Goal: Task Accomplishment & Management: Manage account settings

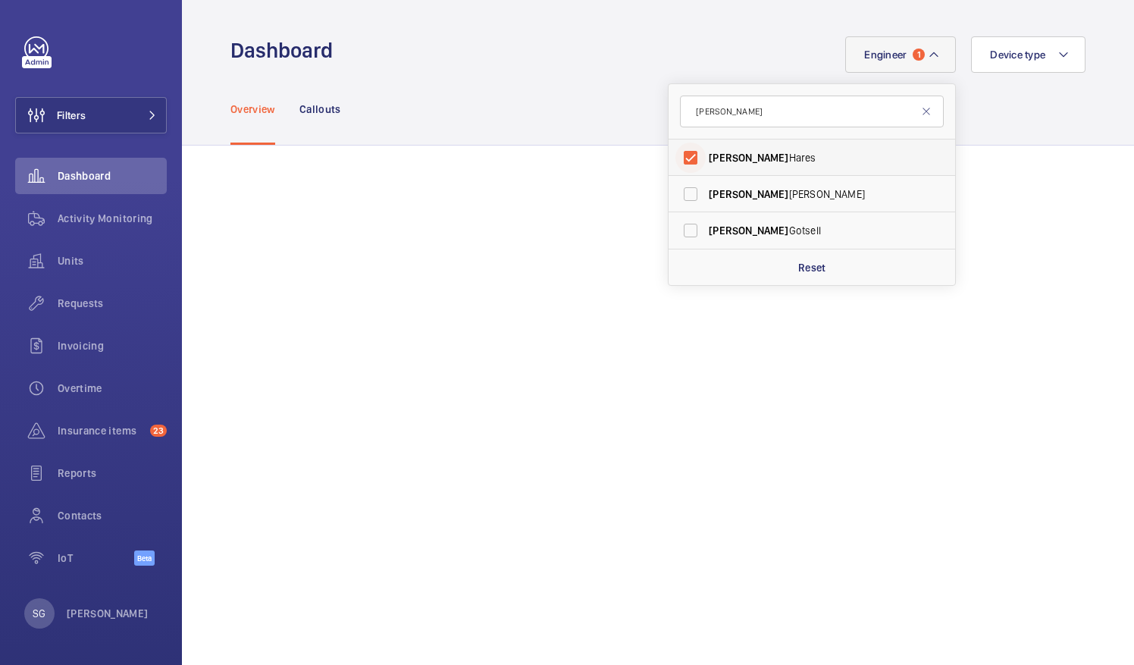
click at [681, 152] on input "[PERSON_NAME]" at bounding box center [690, 157] width 30 height 30
checkbox input "false"
click at [715, 126] on input "[PERSON_NAME]" at bounding box center [812, 111] width 264 height 32
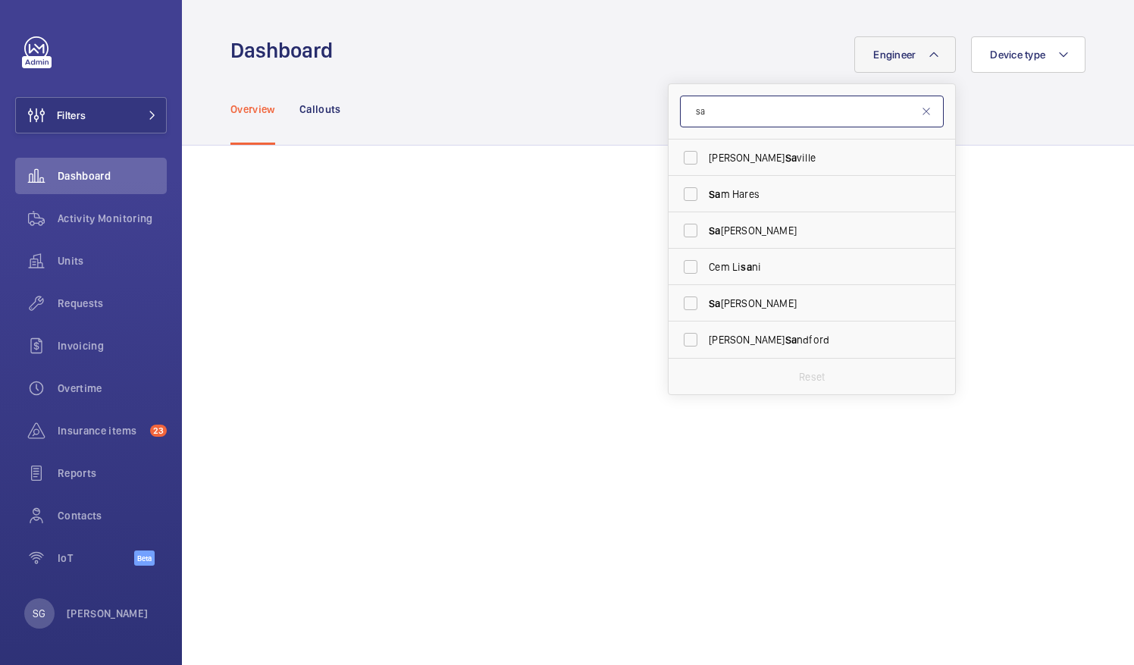
type input "s"
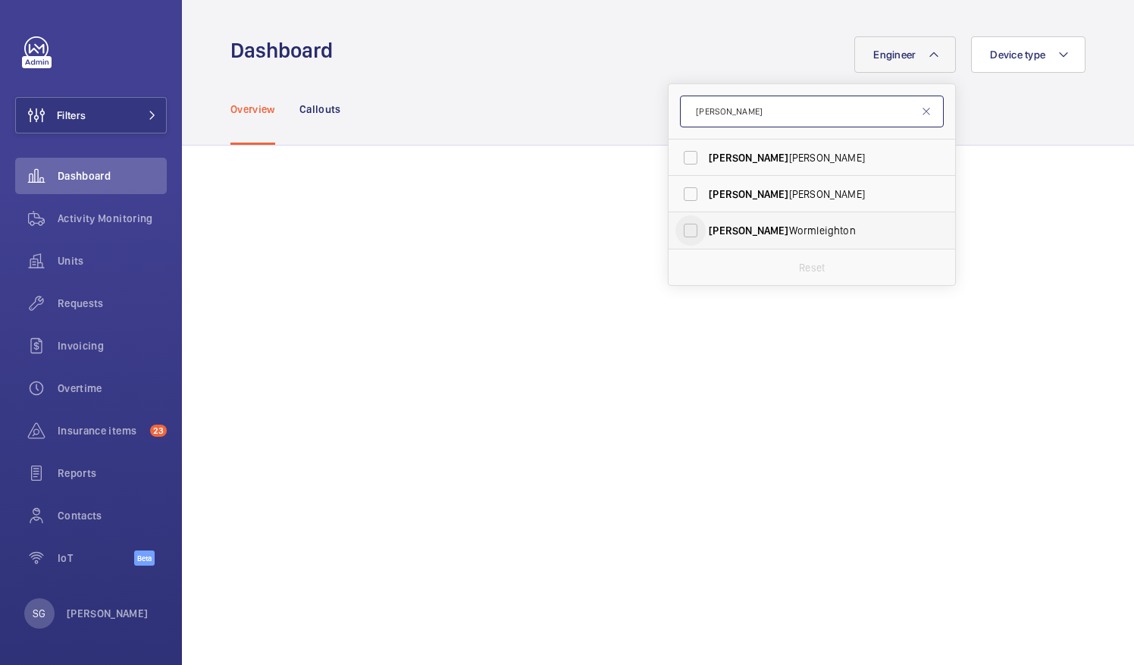
type input "[PERSON_NAME]"
click at [680, 233] on input "[PERSON_NAME]" at bounding box center [690, 230] width 30 height 30
click at [678, 230] on input "[PERSON_NAME]" at bounding box center [690, 230] width 30 height 30
checkbox input "false"
click at [718, 119] on input "[PERSON_NAME]" at bounding box center [812, 111] width 264 height 32
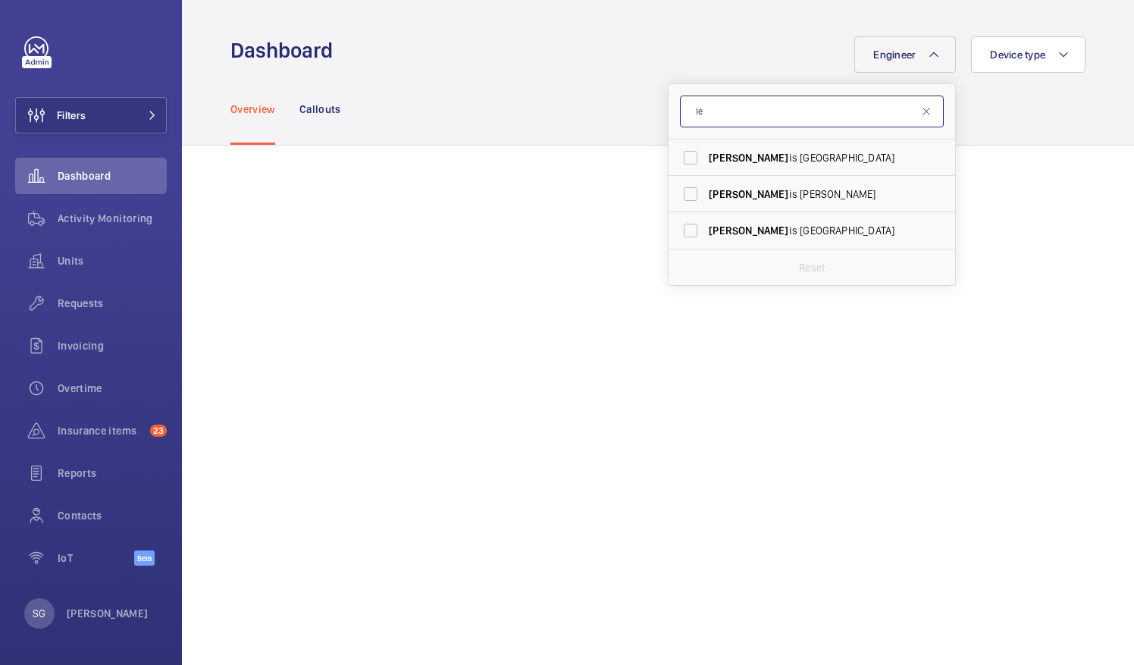
type input "l"
type input "[PERSON_NAME]"
click at [686, 221] on input "[PERSON_NAME] el Fingleton" at bounding box center [690, 230] width 30 height 30
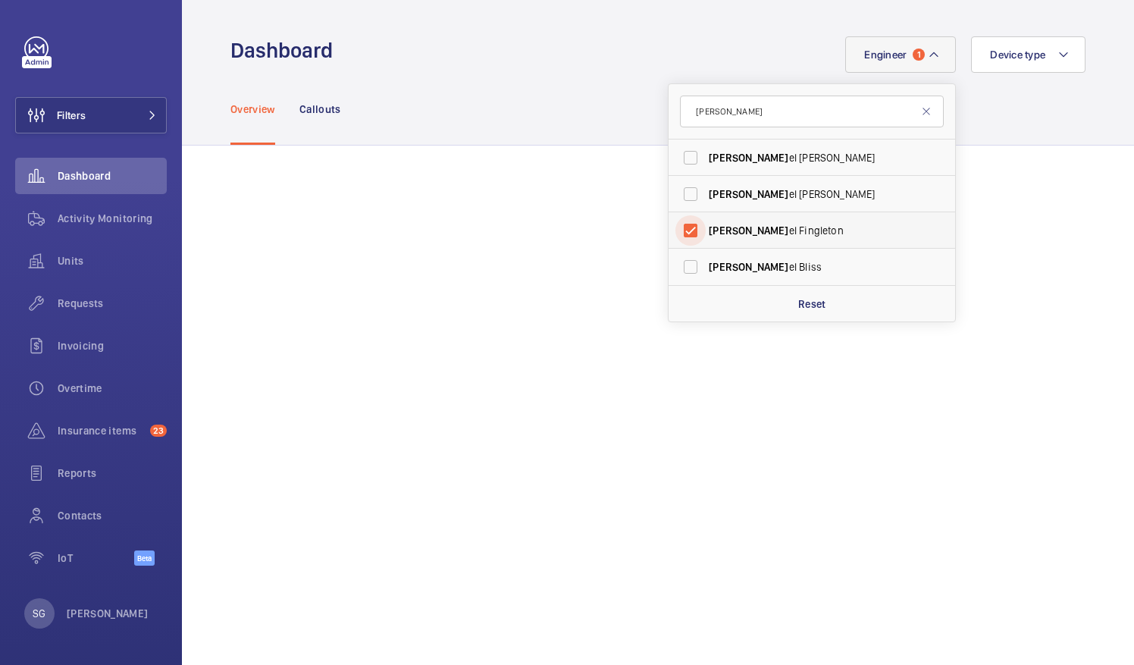
click at [679, 232] on input "[PERSON_NAME] el Fingleton" at bounding box center [690, 230] width 30 height 30
checkbox input "false"
click at [738, 115] on input "[PERSON_NAME]" at bounding box center [812, 111] width 264 height 32
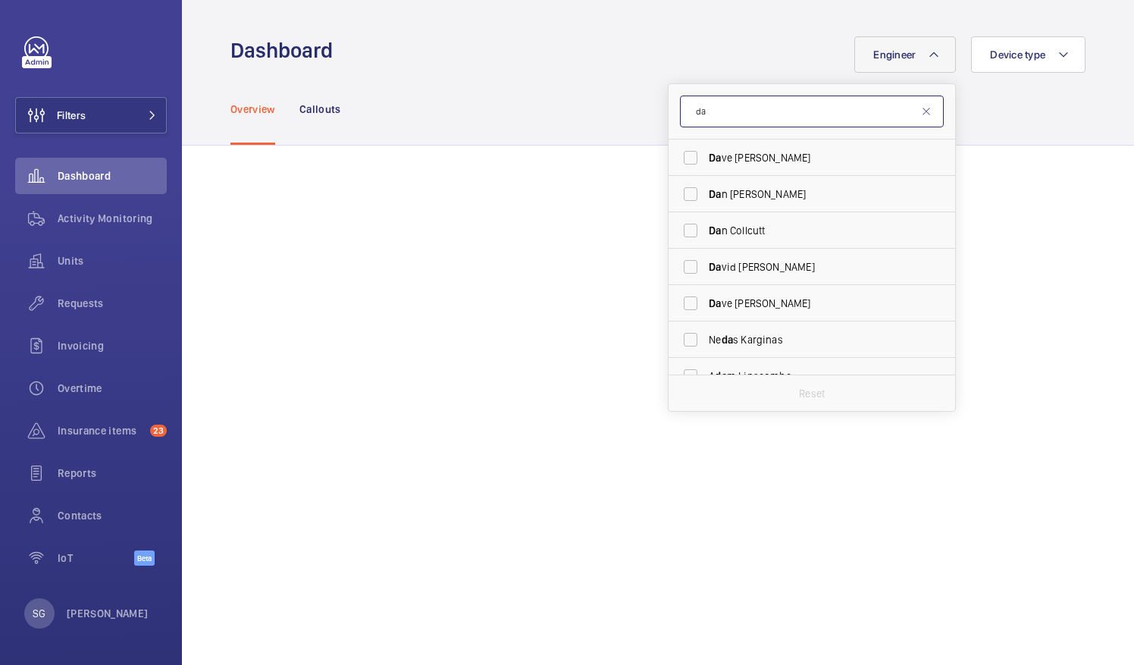
type input "d"
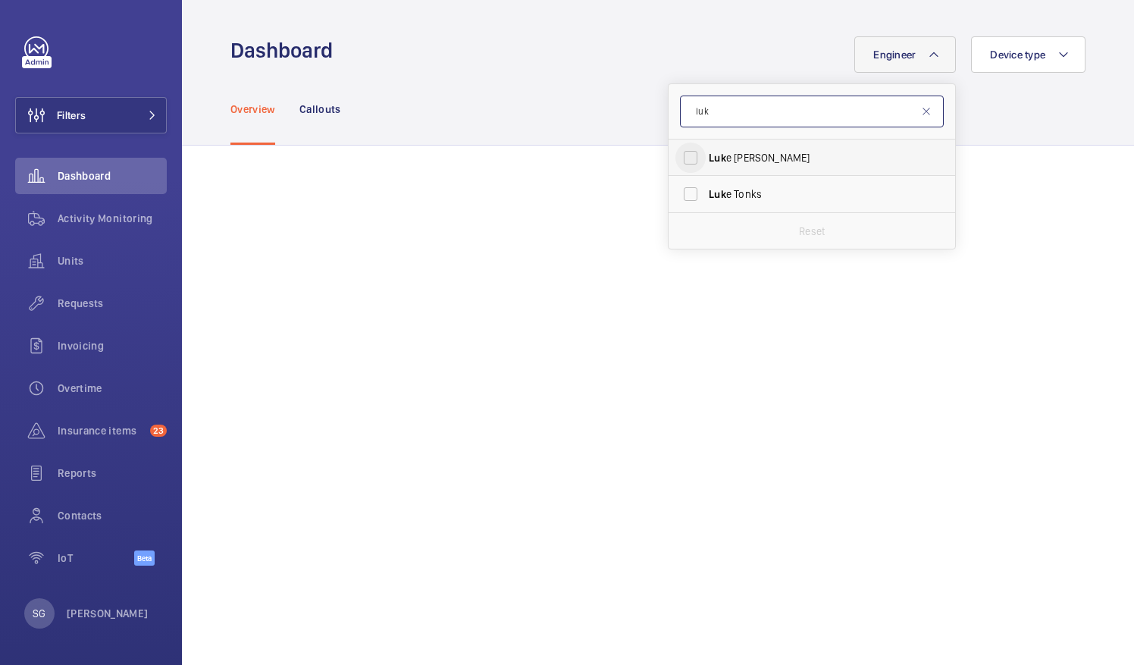
type input "luk"
click at [675, 158] on input "Luk e [PERSON_NAME]" at bounding box center [690, 157] width 30 height 30
click at [684, 149] on input "Luk e [PERSON_NAME]" at bounding box center [690, 157] width 30 height 30
checkbox input "false"
click at [709, 117] on input "luk" at bounding box center [812, 111] width 264 height 32
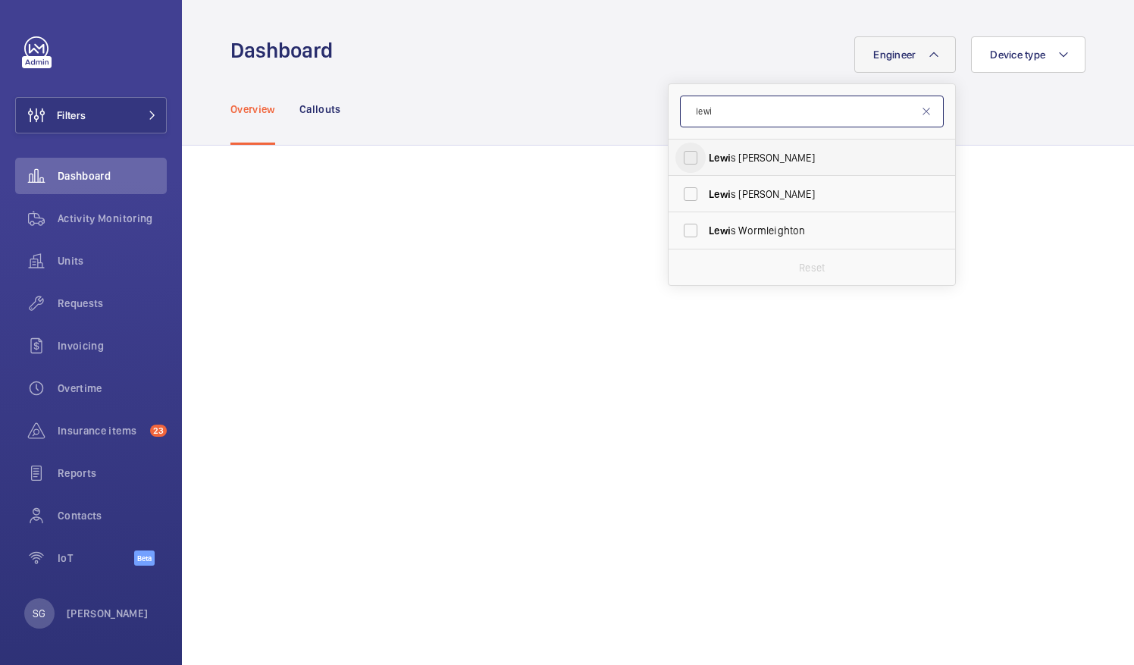
type input "lewi"
click at [678, 162] on input "[PERSON_NAME]" at bounding box center [690, 157] width 30 height 30
click at [682, 152] on input "[PERSON_NAME]" at bounding box center [690, 157] width 30 height 30
checkbox input "false"
click at [717, 136] on form "lewi" at bounding box center [811, 111] width 286 height 55
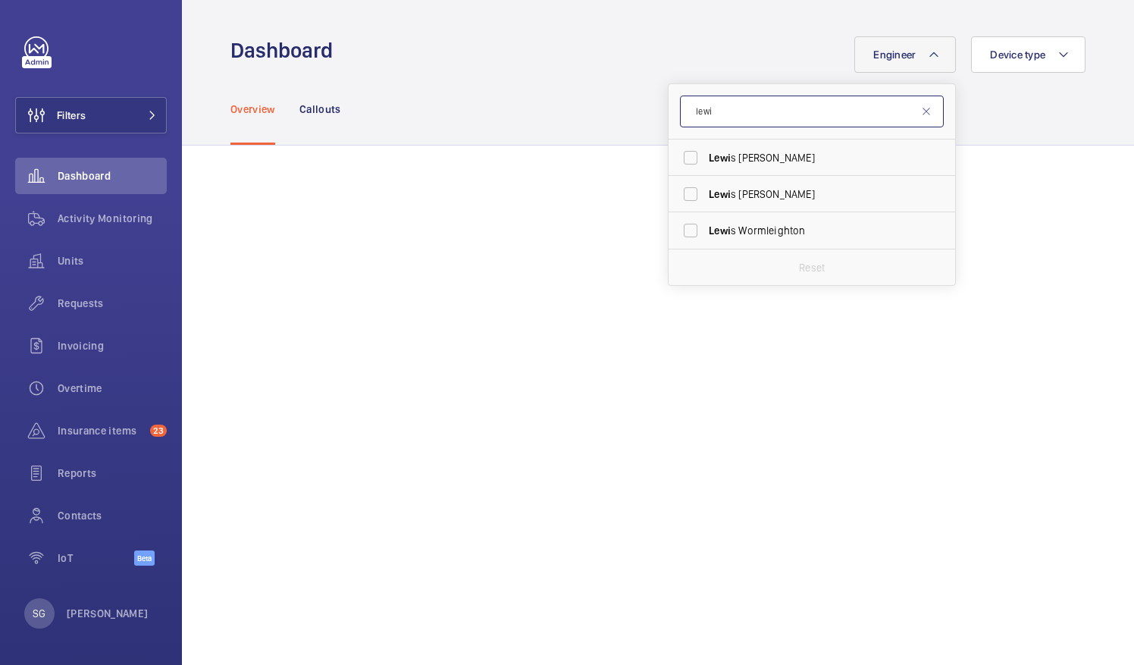
click at [719, 123] on input "lewi" at bounding box center [812, 111] width 264 height 32
type input "l"
type input "[PERSON_NAME] j"
click at [679, 159] on input "[PERSON_NAME]" at bounding box center [690, 157] width 30 height 30
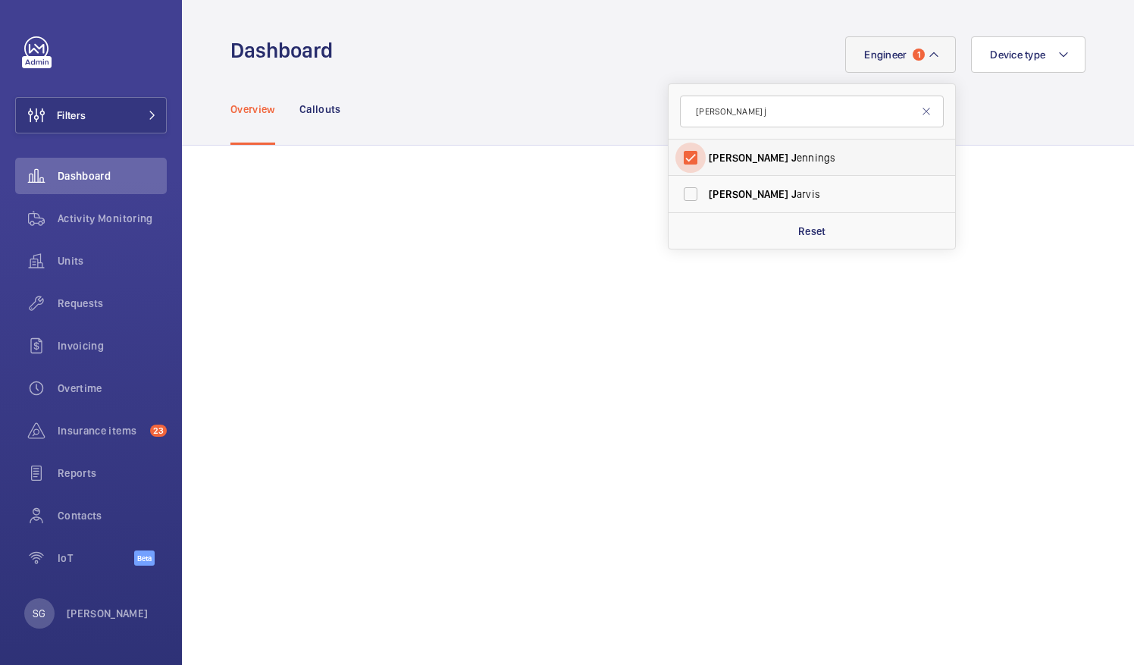
click at [687, 164] on input "[PERSON_NAME]" at bounding box center [690, 157] width 30 height 30
checkbox input "false"
click at [740, 124] on input "[PERSON_NAME] j" at bounding box center [812, 111] width 264 height 32
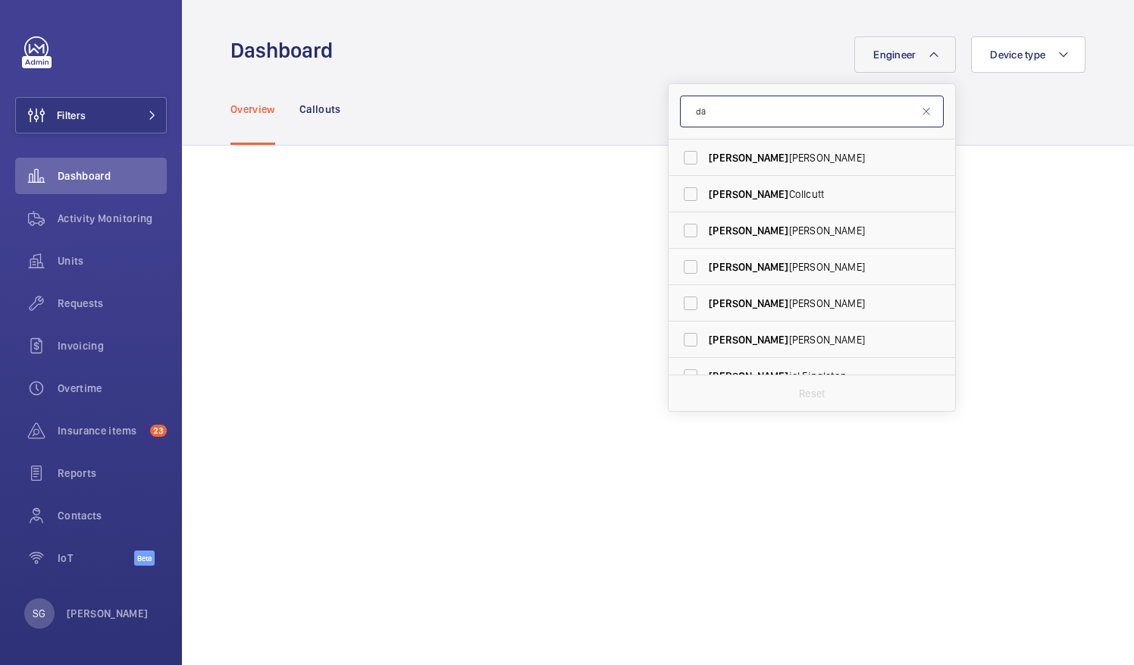
type input "d"
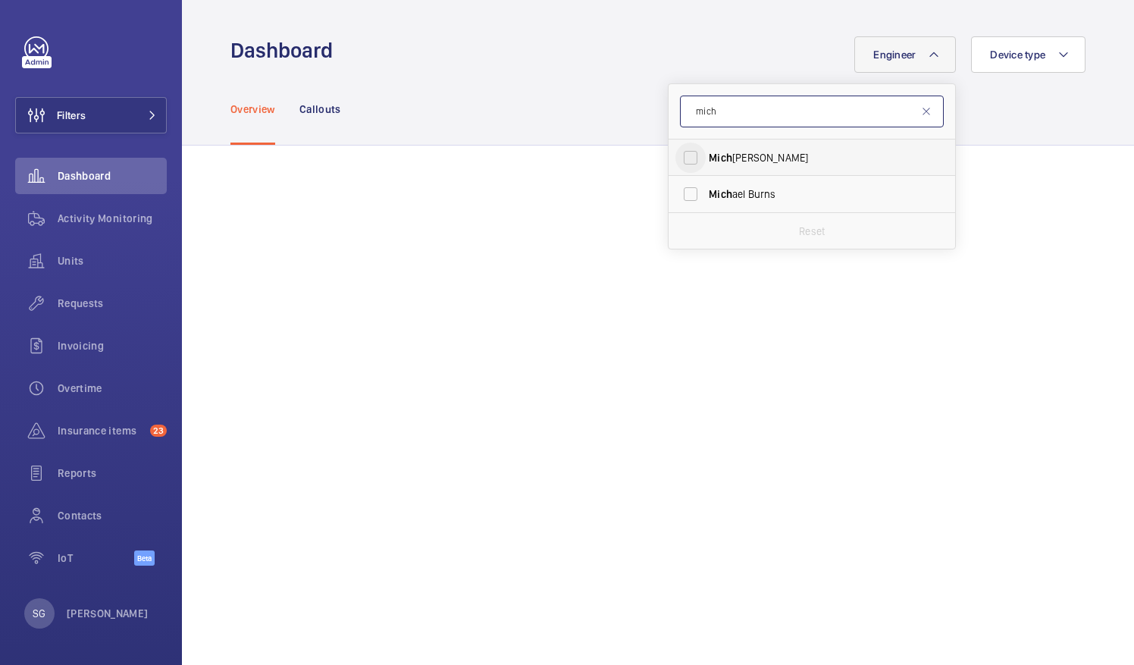
type input "mich"
click at [675, 161] on input "Mich ael [PERSON_NAME]" at bounding box center [690, 157] width 30 height 30
click at [685, 156] on input "Mich ael [PERSON_NAME]" at bounding box center [690, 157] width 30 height 30
checkbox input "false"
click at [767, 105] on input "mich" at bounding box center [812, 111] width 264 height 32
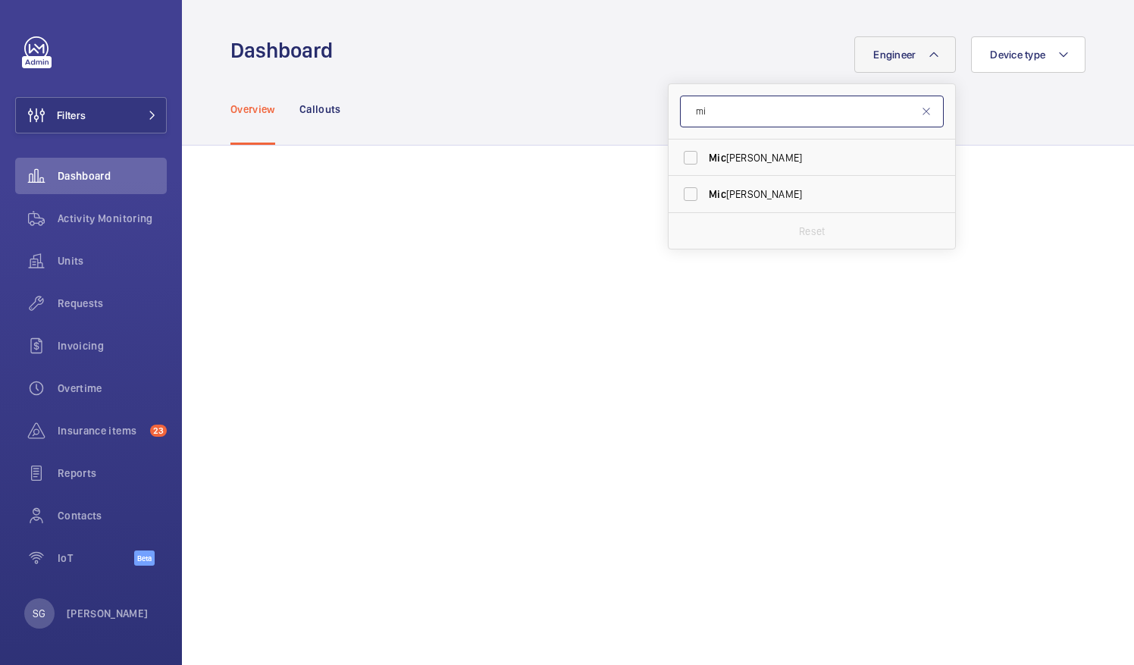
type input "m"
type input "[PERSON_NAME]"
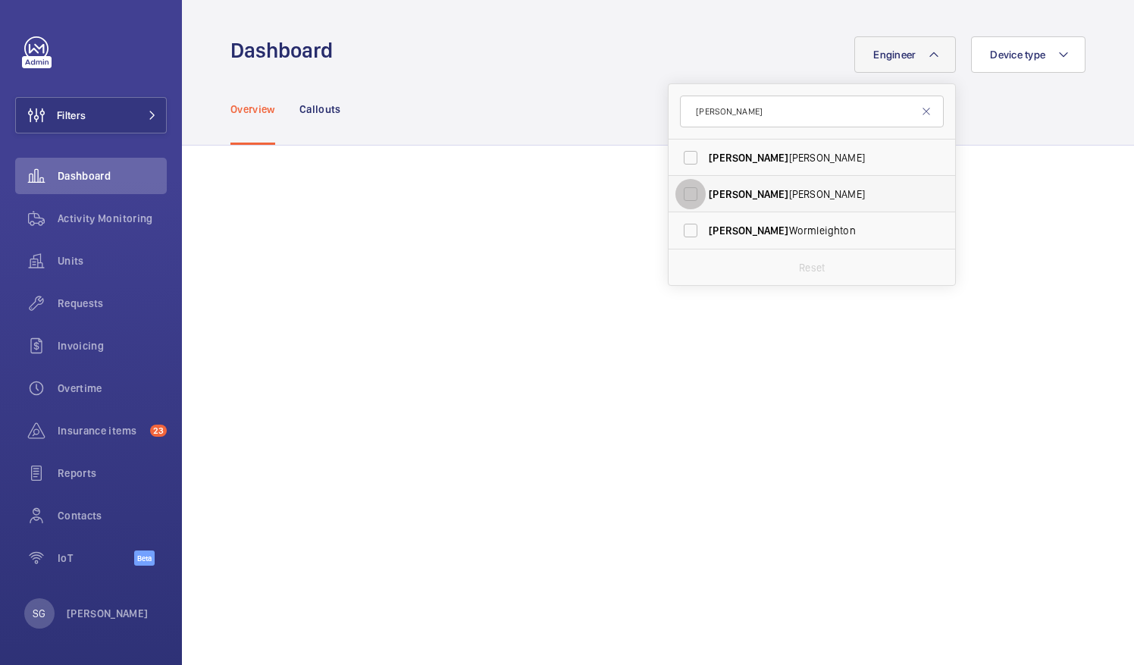
click at [682, 191] on input "[PERSON_NAME]" at bounding box center [690, 194] width 30 height 30
click at [687, 193] on input "[PERSON_NAME]" at bounding box center [690, 194] width 30 height 30
checkbox input "false"
click at [738, 118] on input "[PERSON_NAME]" at bounding box center [812, 111] width 264 height 32
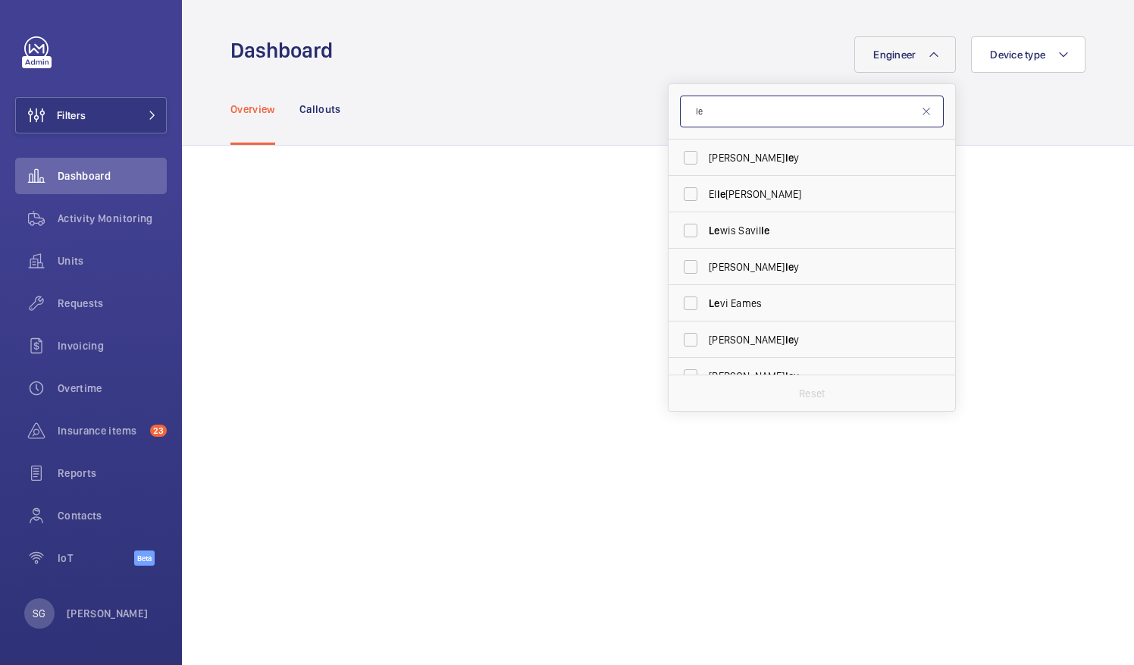
type input "l"
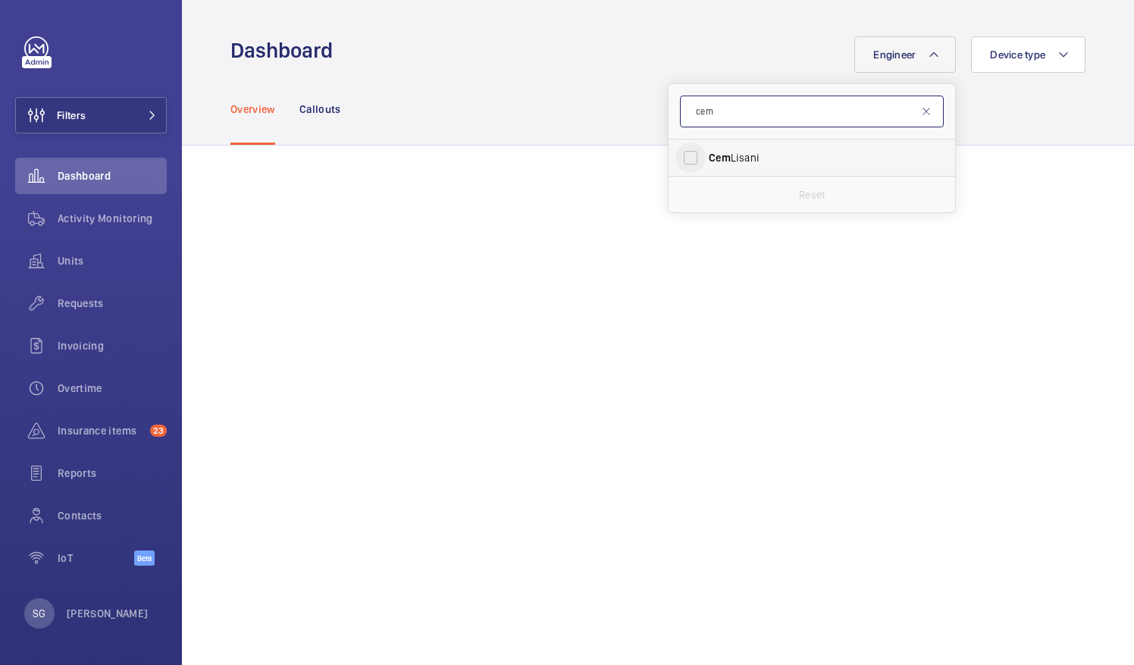
type input "cem"
click at [675, 156] on input "[PERSON_NAME]" at bounding box center [690, 157] width 30 height 30
click at [678, 158] on input "[PERSON_NAME]" at bounding box center [690, 157] width 30 height 30
checkbox input "false"
click at [724, 114] on input "cem" at bounding box center [812, 111] width 264 height 32
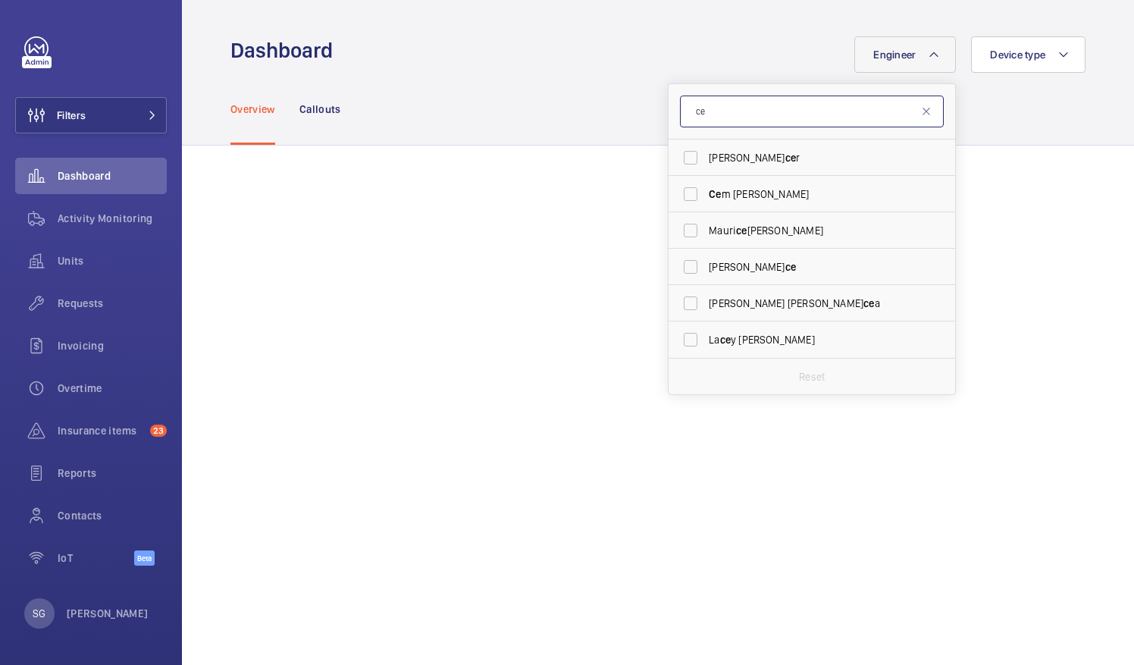
type input "c"
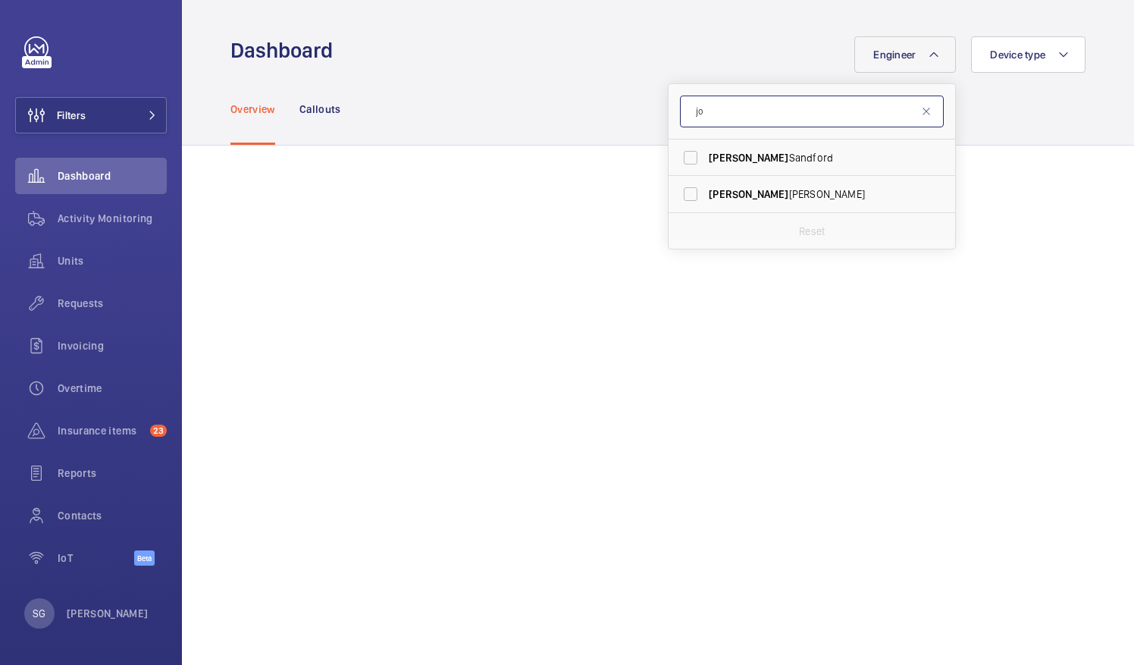
type input "j"
type input "[PERSON_NAME]"
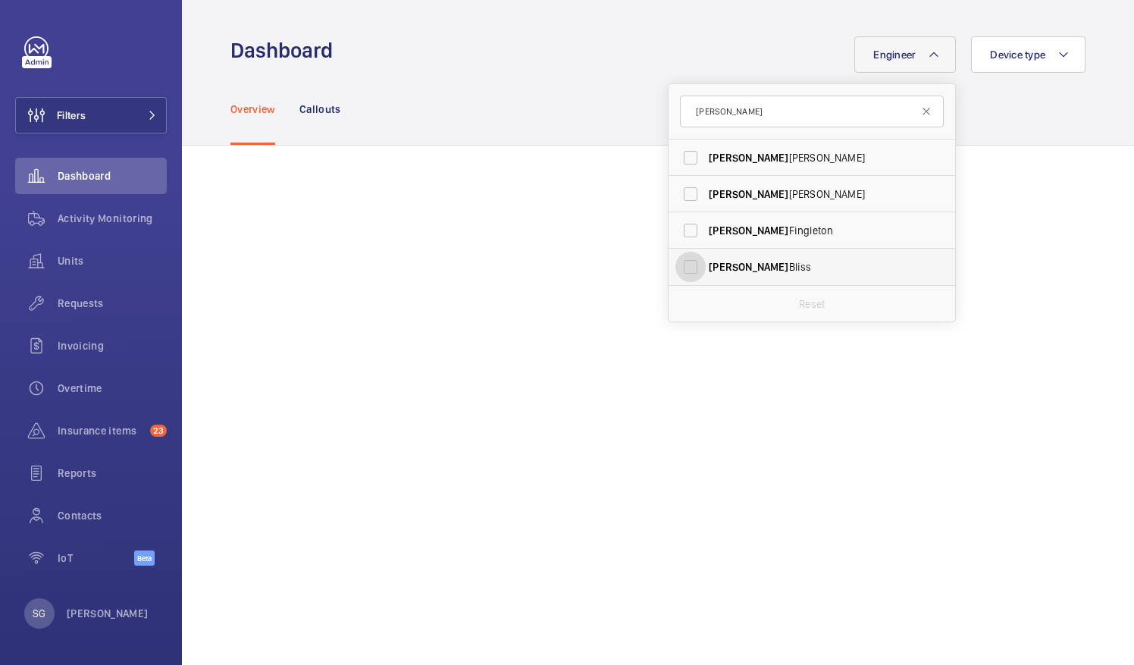
click at [684, 257] on input "[PERSON_NAME]" at bounding box center [690, 267] width 30 height 30
click at [681, 267] on input "[PERSON_NAME]" at bounding box center [690, 267] width 30 height 30
checkbox input "false"
click at [747, 118] on input "[PERSON_NAME]" at bounding box center [812, 111] width 264 height 32
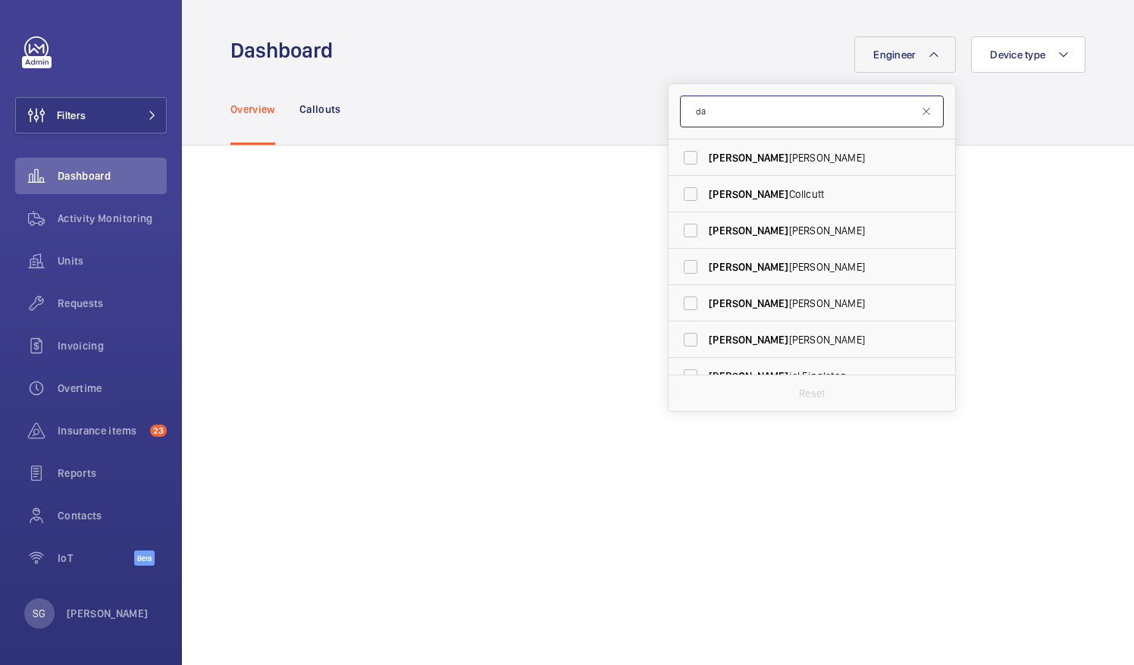
type input "d"
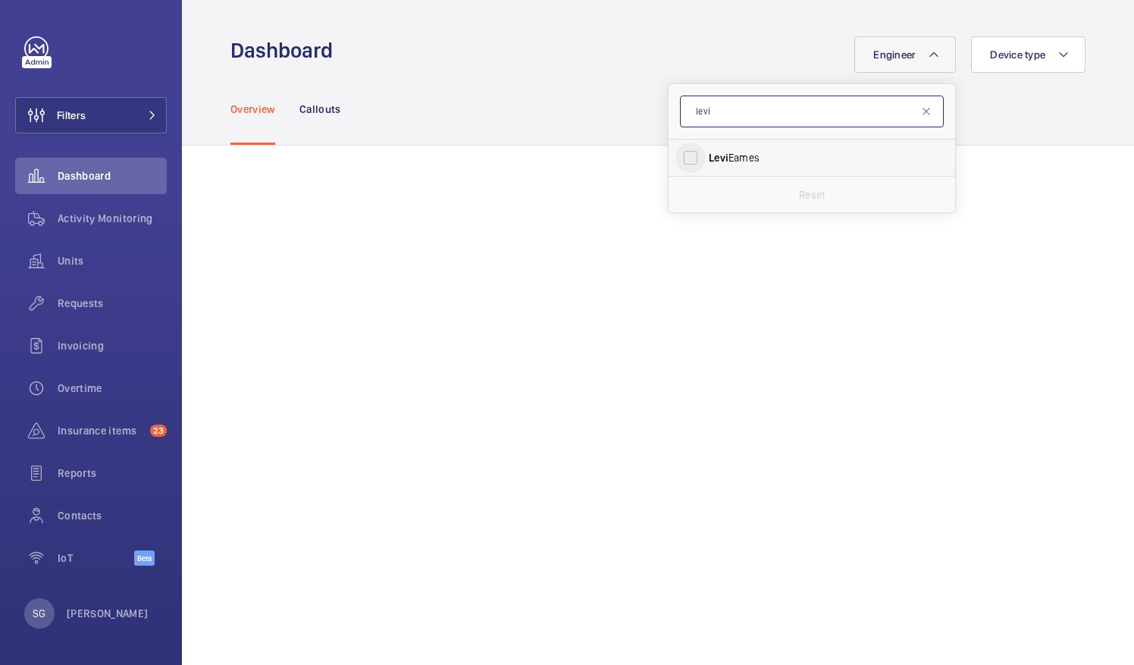
type input "levi"
click at [685, 162] on input "[PERSON_NAME]" at bounding box center [690, 157] width 30 height 30
click at [678, 158] on input "[PERSON_NAME]" at bounding box center [690, 157] width 30 height 30
checkbox input "false"
click at [708, 120] on input "levi" at bounding box center [812, 111] width 264 height 32
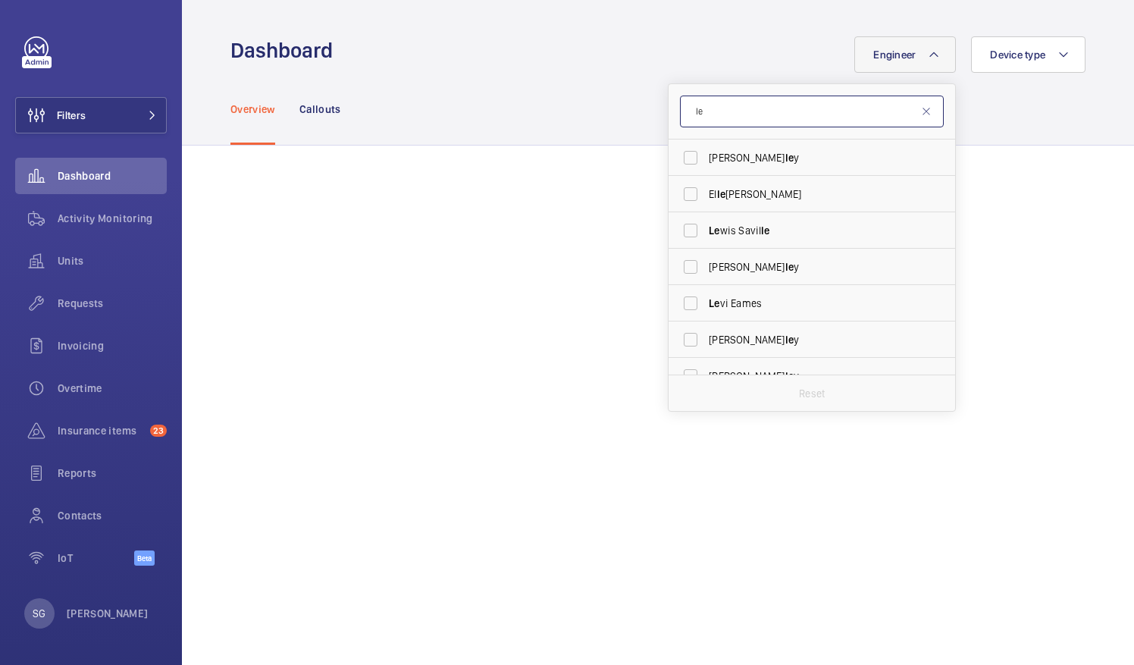
type input "l"
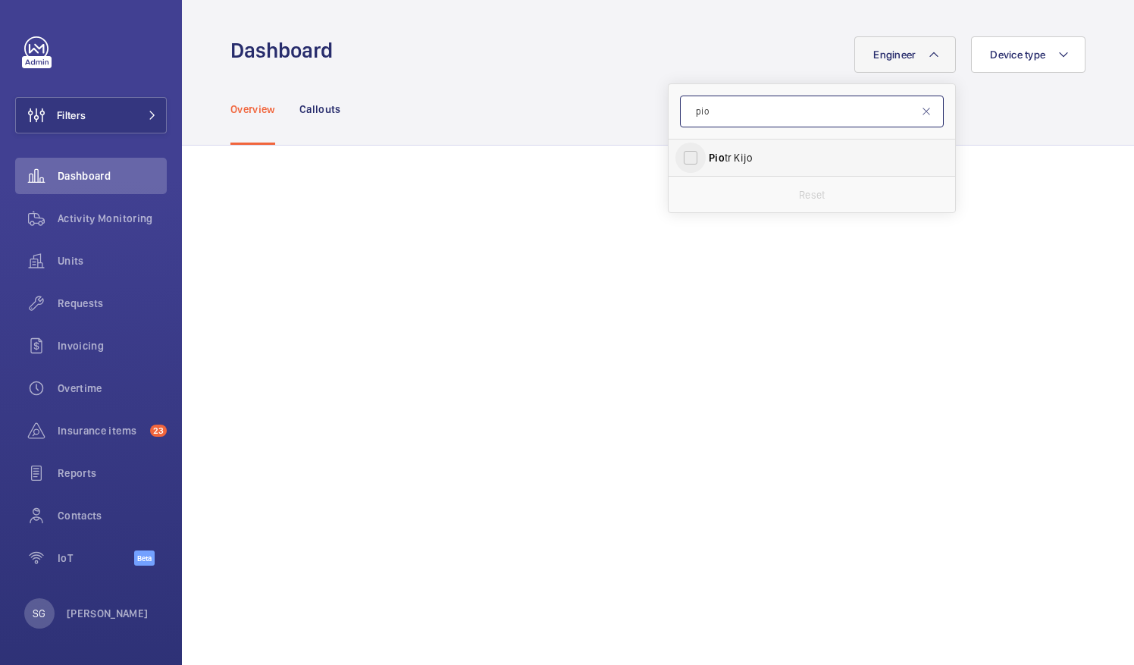
type input "pio"
click at [688, 152] on input "[PERSON_NAME]" at bounding box center [690, 157] width 30 height 30
checkbox input "true"
click at [920, 111] on mat-icon at bounding box center [926, 111] width 12 height 12
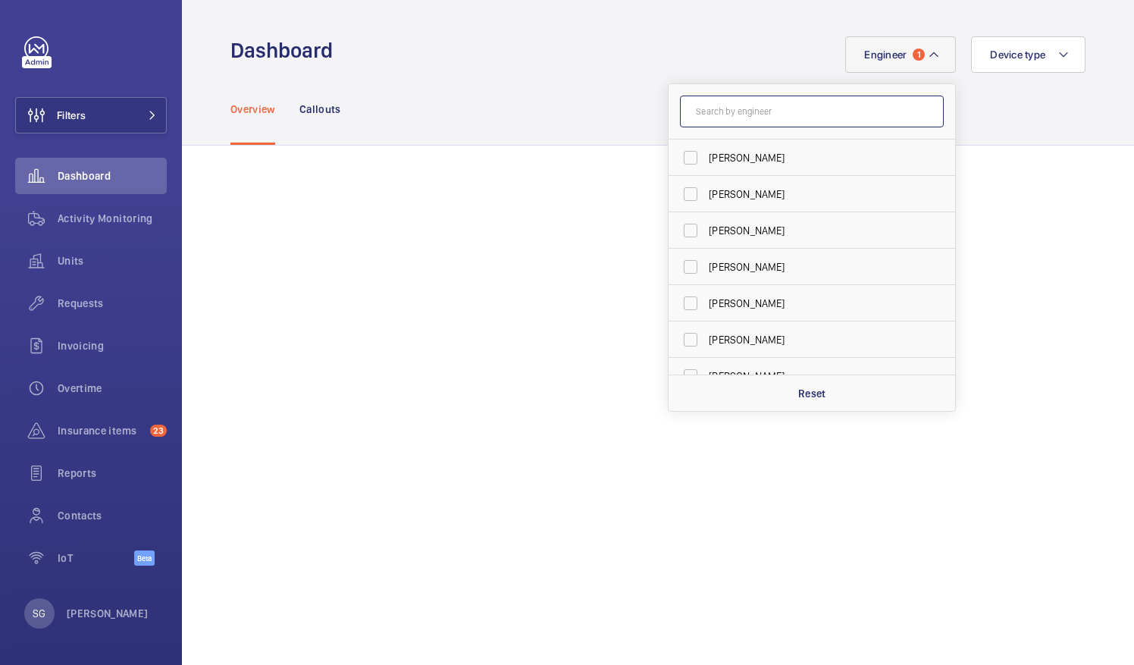
click at [693, 108] on input "text" at bounding box center [812, 111] width 264 height 32
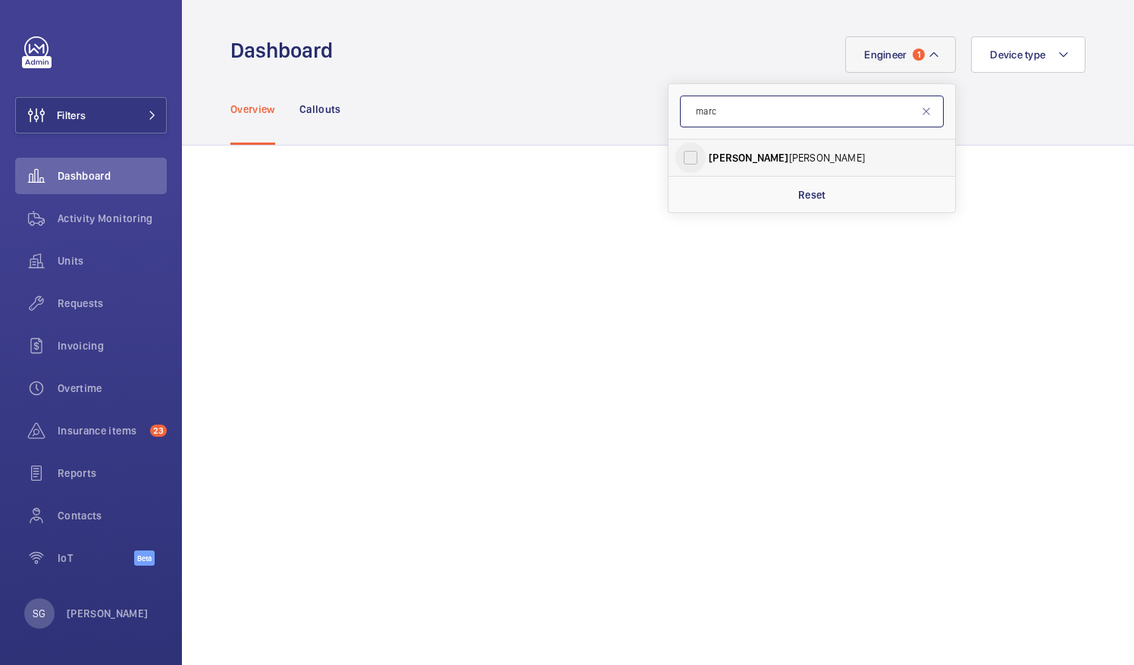
type input "marc"
click at [681, 164] on input "[PERSON_NAME]" at bounding box center [690, 157] width 30 height 30
checkbox input "true"
click at [997, 90] on div "Overview Callouts" at bounding box center [657, 109] width 855 height 72
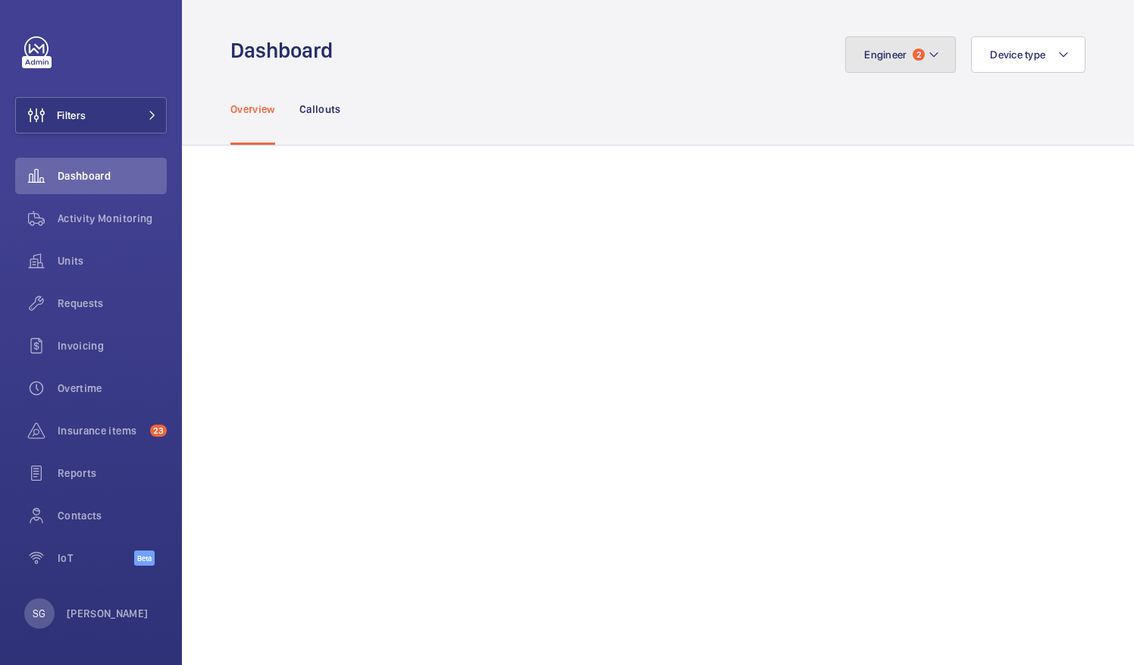
click at [932, 58] on button "Engineer 2" at bounding box center [900, 54] width 111 height 36
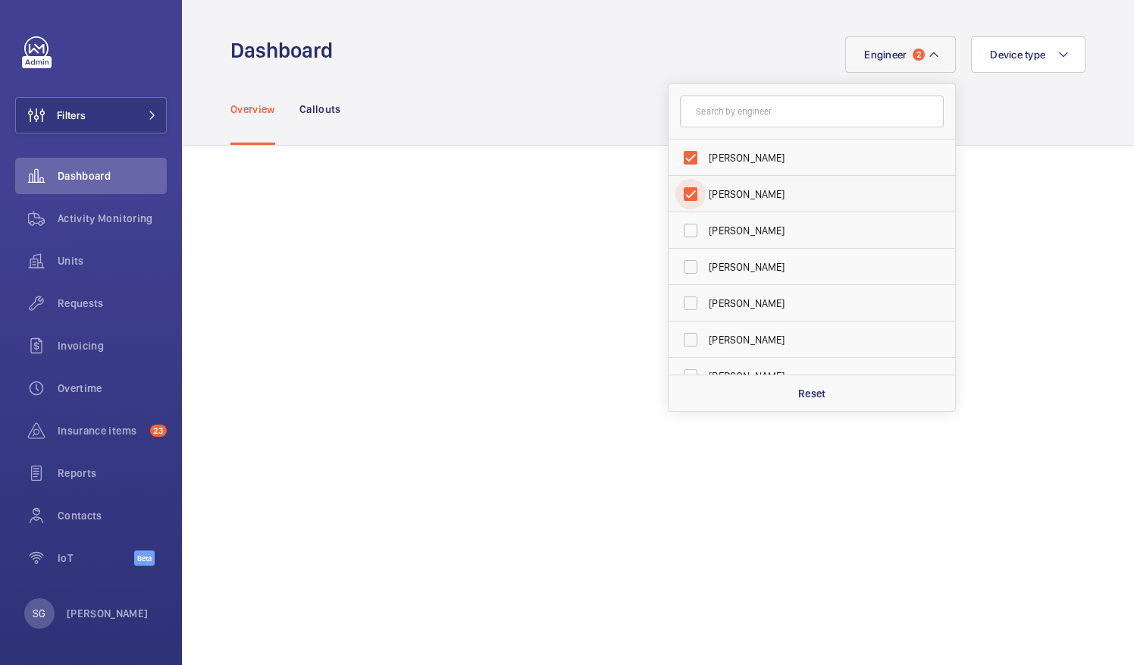
click at [679, 188] on input "[PERSON_NAME]" at bounding box center [690, 194] width 30 height 30
checkbox input "false"
click at [1060, 109] on div "Overview Callouts" at bounding box center [657, 109] width 855 height 72
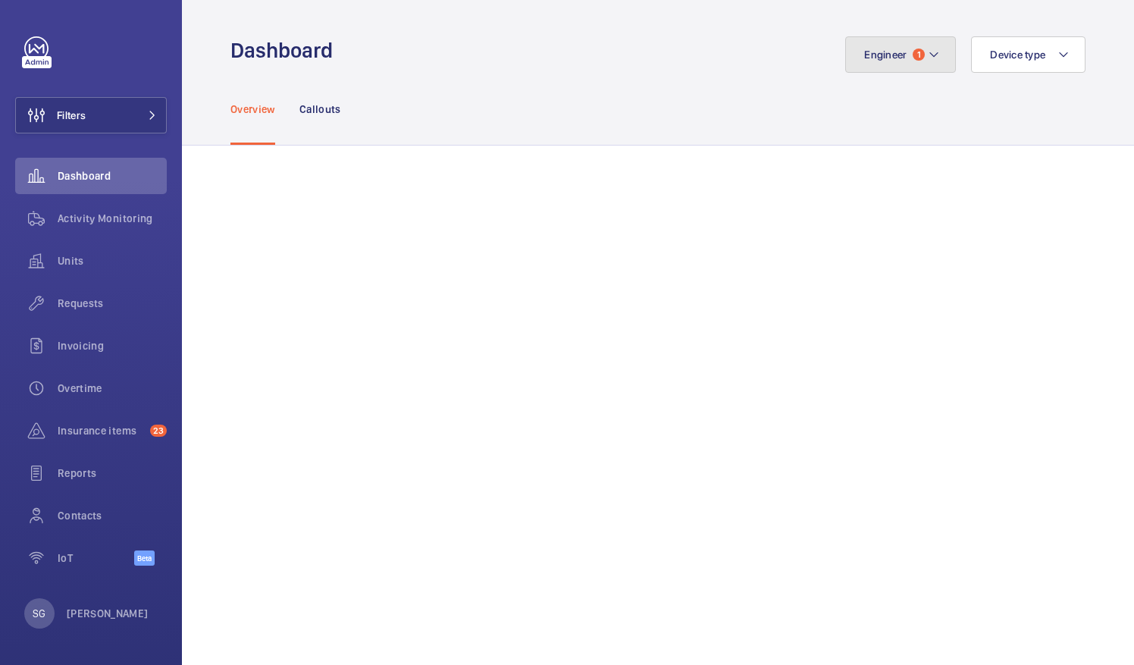
click at [932, 47] on button "Engineer 1" at bounding box center [900, 54] width 111 height 36
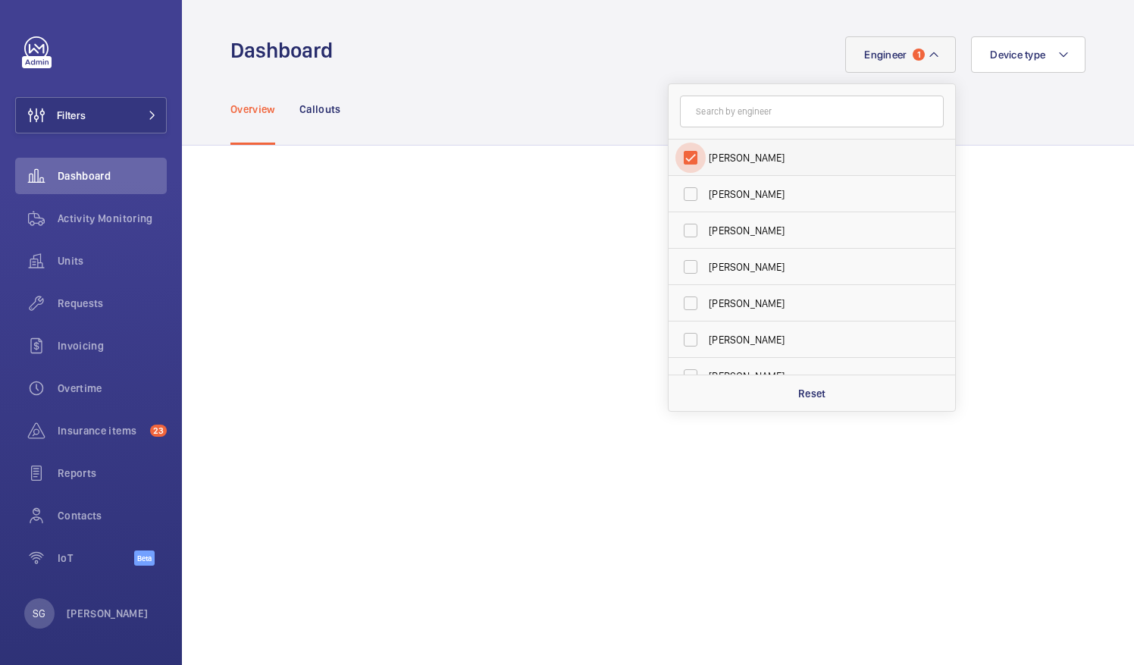
click at [682, 158] on input "[PERSON_NAME]" at bounding box center [690, 157] width 30 height 30
checkbox input "false"
click at [720, 102] on input "text" at bounding box center [812, 111] width 264 height 32
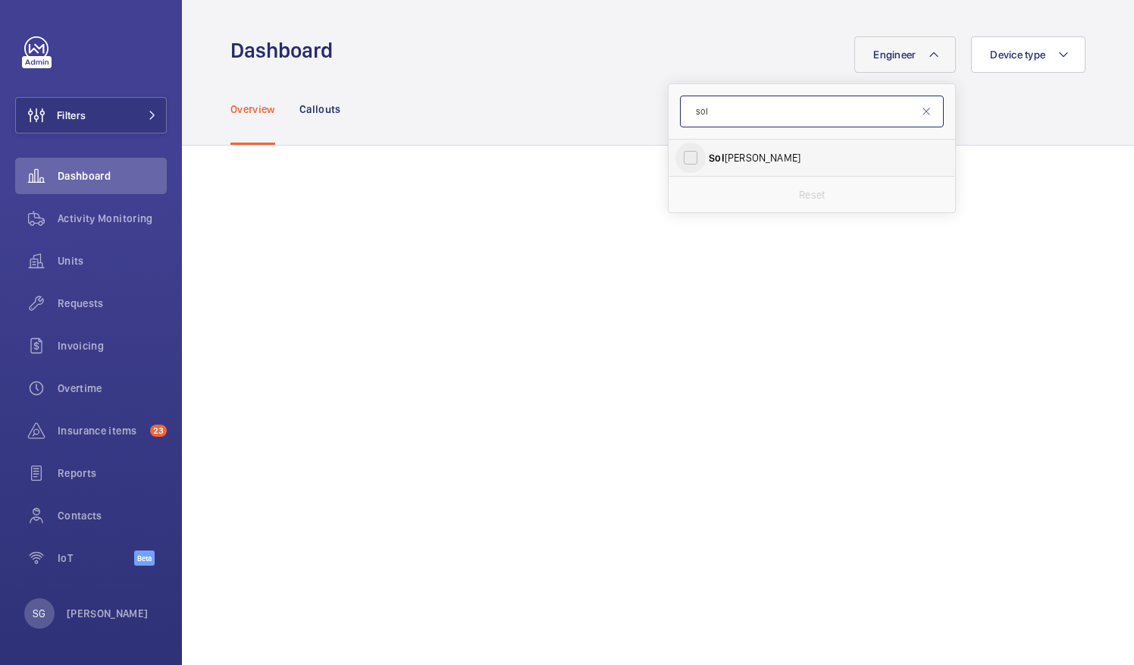
type input "sol"
click at [686, 159] on input "Sol [PERSON_NAME]" at bounding box center [690, 157] width 30 height 30
click at [678, 157] on input "Sol [PERSON_NAME]" at bounding box center [690, 157] width 30 height 30
checkbox input "false"
click at [722, 118] on input "sol" at bounding box center [812, 111] width 264 height 32
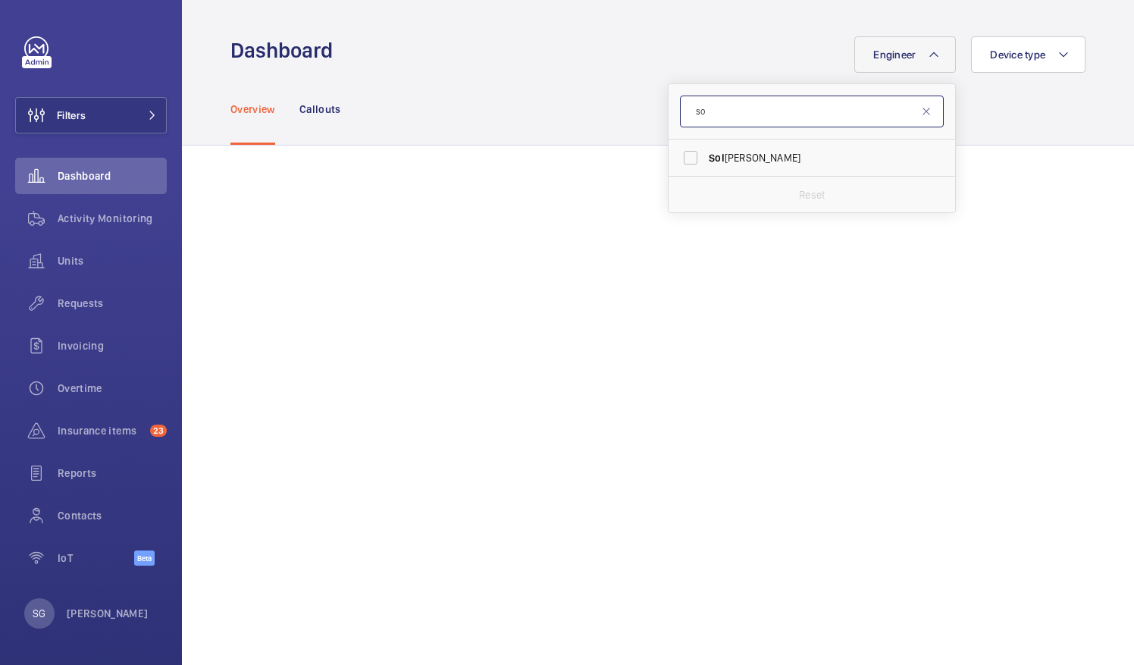
type input "s"
type input "[PERSON_NAME]"
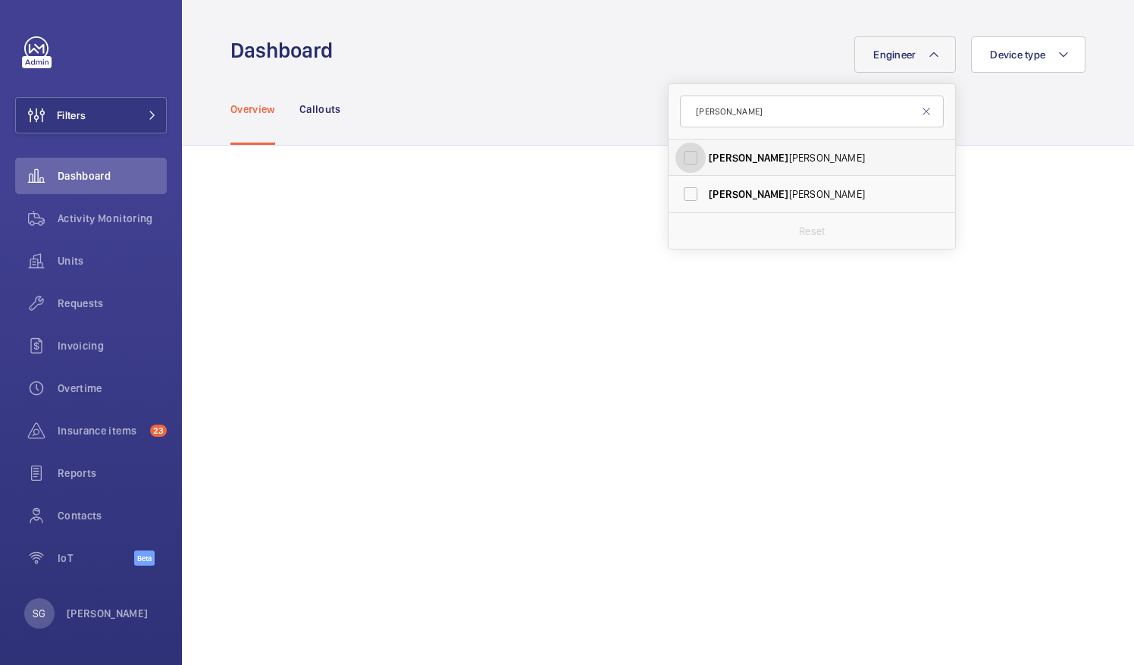
click at [683, 158] on input "[PERSON_NAME]" at bounding box center [690, 157] width 30 height 30
click at [675, 148] on input "[PERSON_NAME]" at bounding box center [690, 157] width 30 height 30
checkbox input "false"
click at [709, 114] on input "[PERSON_NAME]" at bounding box center [812, 111] width 264 height 32
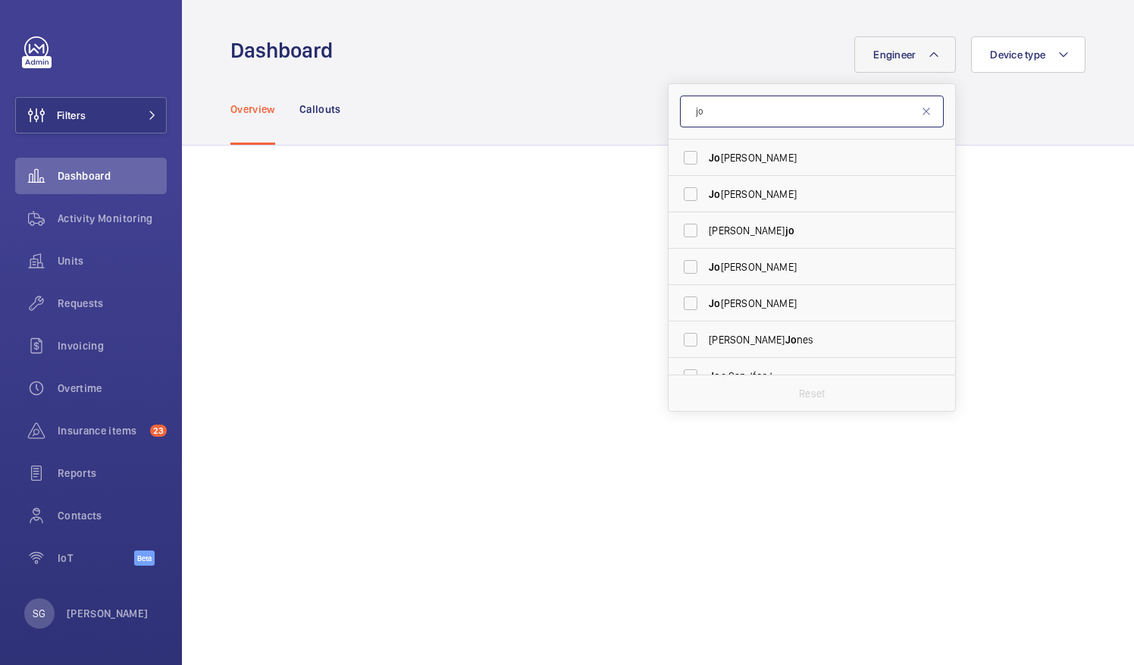
type input "j"
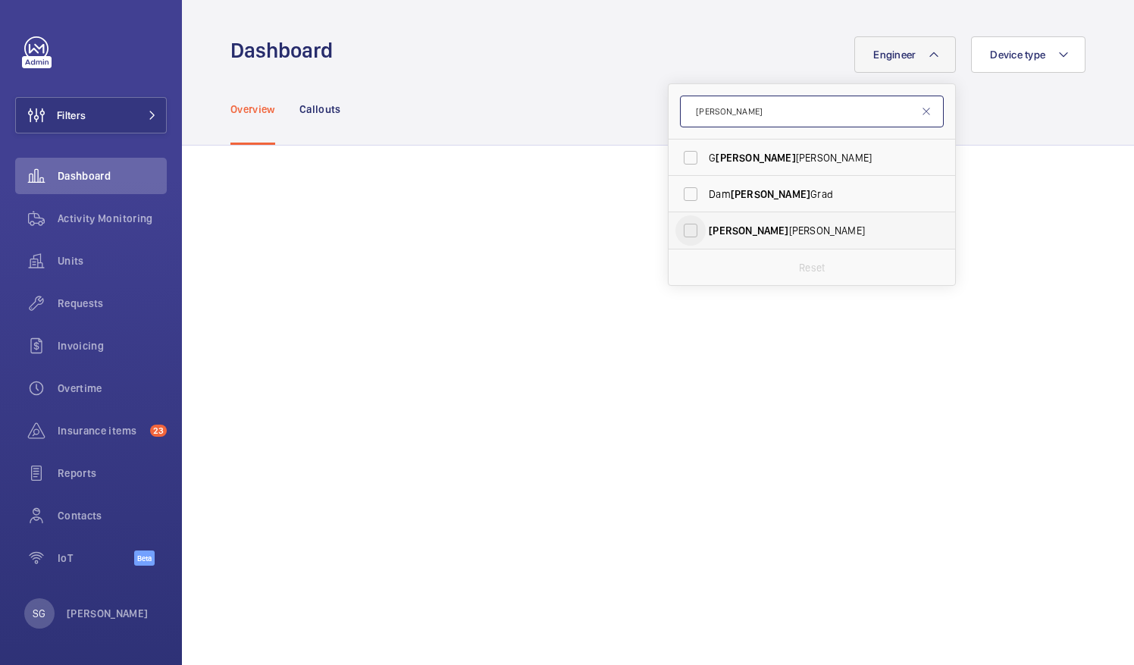
type input "[PERSON_NAME]"
click at [682, 229] on input "[PERSON_NAME]" at bounding box center [690, 230] width 30 height 30
click at [681, 230] on input "[PERSON_NAME]" at bounding box center [690, 230] width 30 height 30
checkbox input "false"
click at [735, 112] on input "[PERSON_NAME]" at bounding box center [812, 111] width 264 height 32
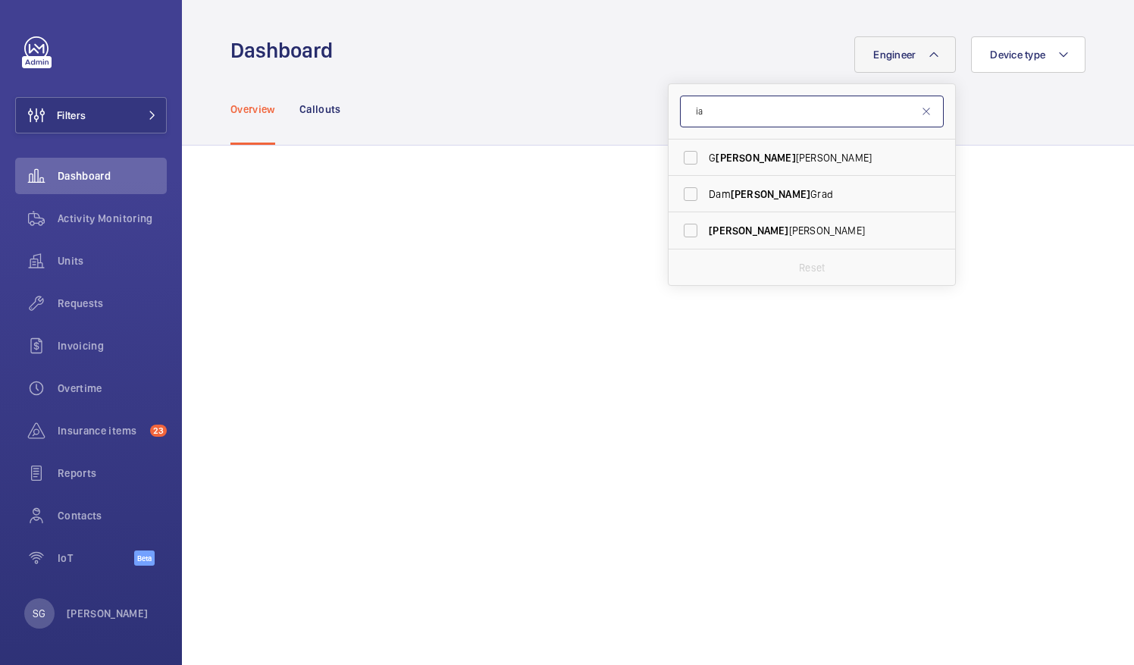
type input "i"
type input "migu"
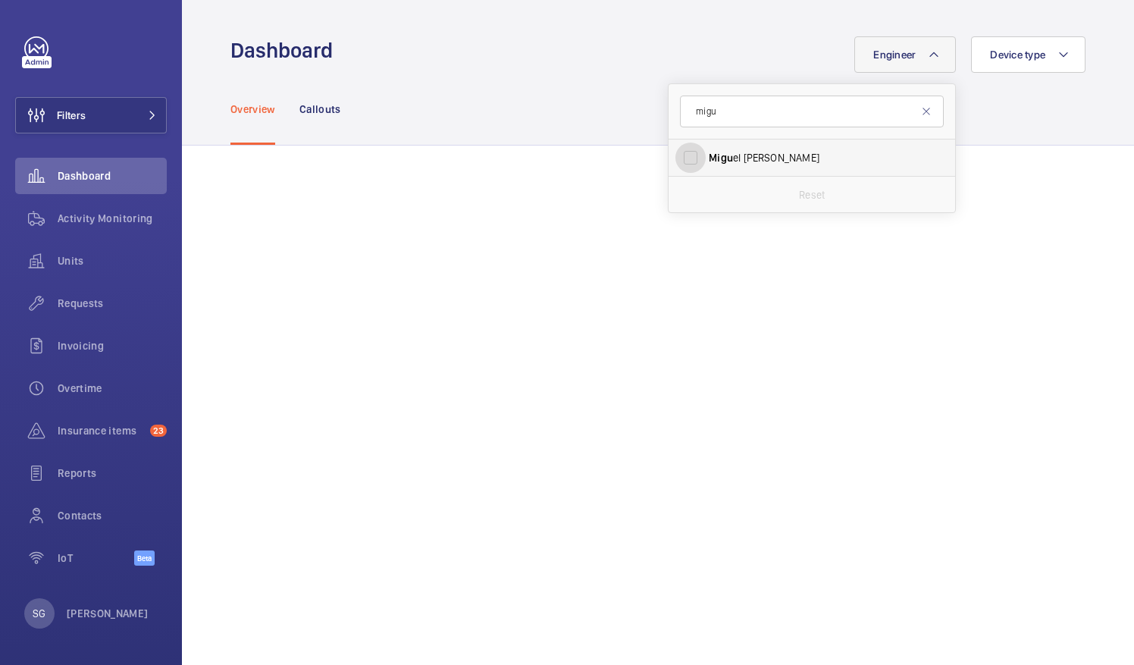
click at [685, 151] on input "[PERSON_NAME]" at bounding box center [690, 157] width 30 height 30
click at [675, 159] on input "[PERSON_NAME]" at bounding box center [690, 157] width 30 height 30
checkbox input "false"
click at [718, 115] on input "migu" at bounding box center [812, 111] width 264 height 32
type input "m"
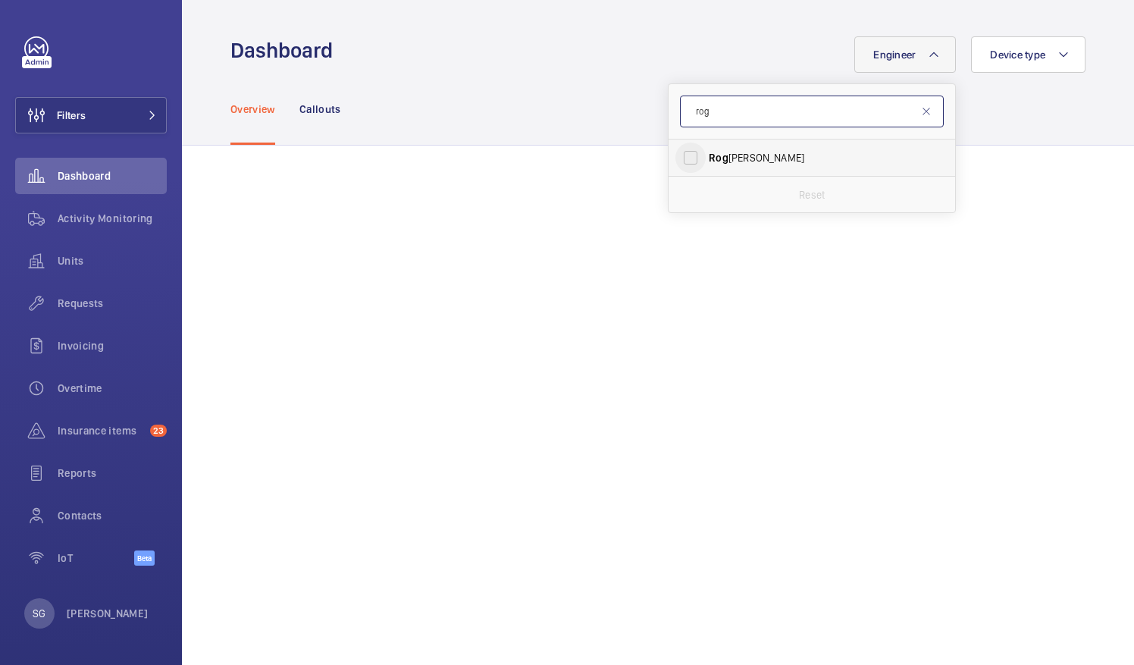
type input "rog"
click at [675, 167] on input "Rog [PERSON_NAME]" at bounding box center [690, 157] width 30 height 30
click at [677, 152] on input "Rog [PERSON_NAME]" at bounding box center [690, 157] width 30 height 30
checkbox input "false"
click at [715, 106] on input "rog" at bounding box center [812, 111] width 264 height 32
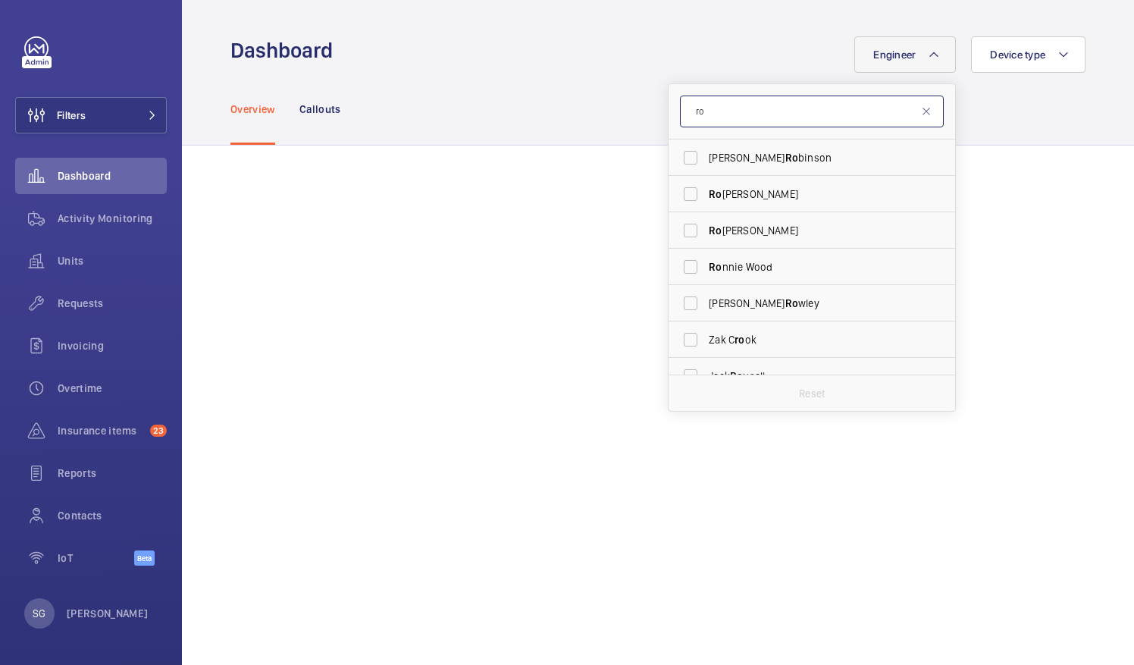
type input "r"
type input "dav"
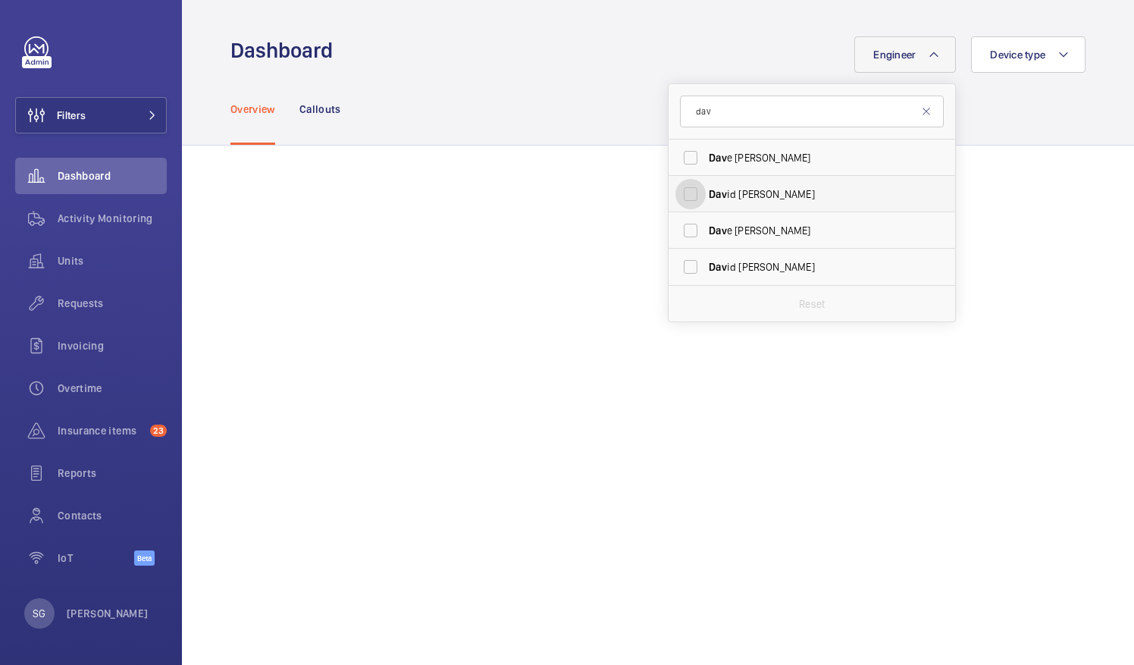
click at [678, 199] on input "Dav id [PERSON_NAME]" at bounding box center [690, 194] width 30 height 30
click at [675, 195] on input "Dav id [PERSON_NAME]" at bounding box center [690, 194] width 30 height 30
checkbox input "false"
click at [725, 105] on input "dav" at bounding box center [812, 111] width 264 height 32
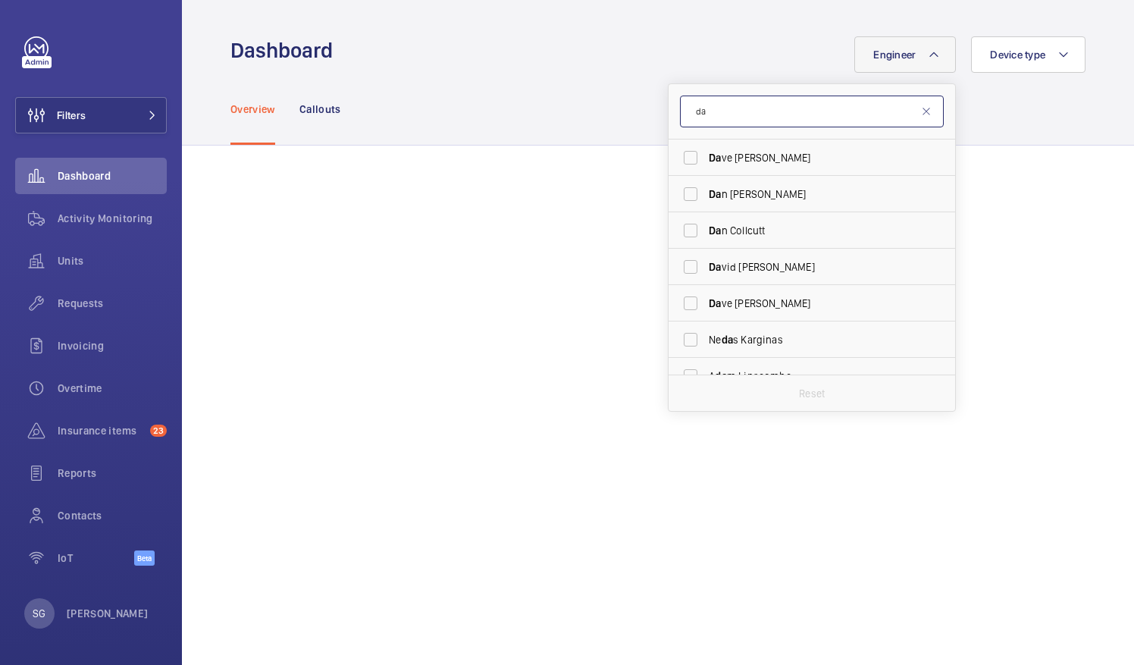
type input "d"
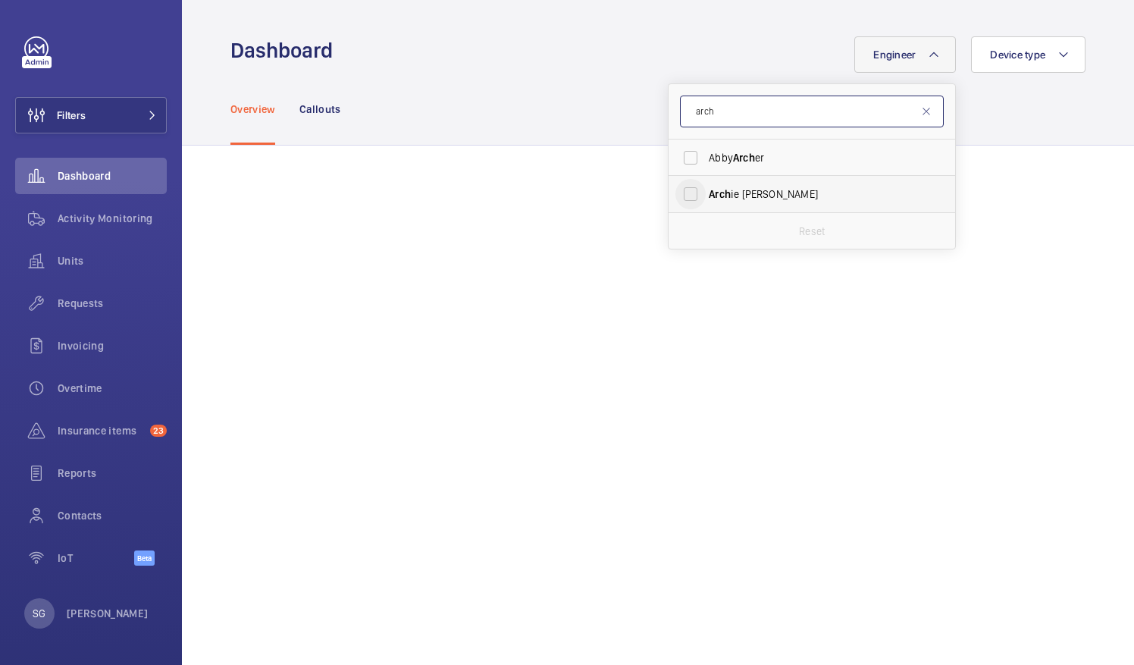
type input "arch"
click at [675, 193] on input "Arch ie [PERSON_NAME]" at bounding box center [690, 194] width 30 height 30
click at [675, 189] on input "Arch ie [PERSON_NAME]" at bounding box center [690, 194] width 30 height 30
checkbox input "false"
click at [721, 124] on input "arch" at bounding box center [812, 111] width 264 height 32
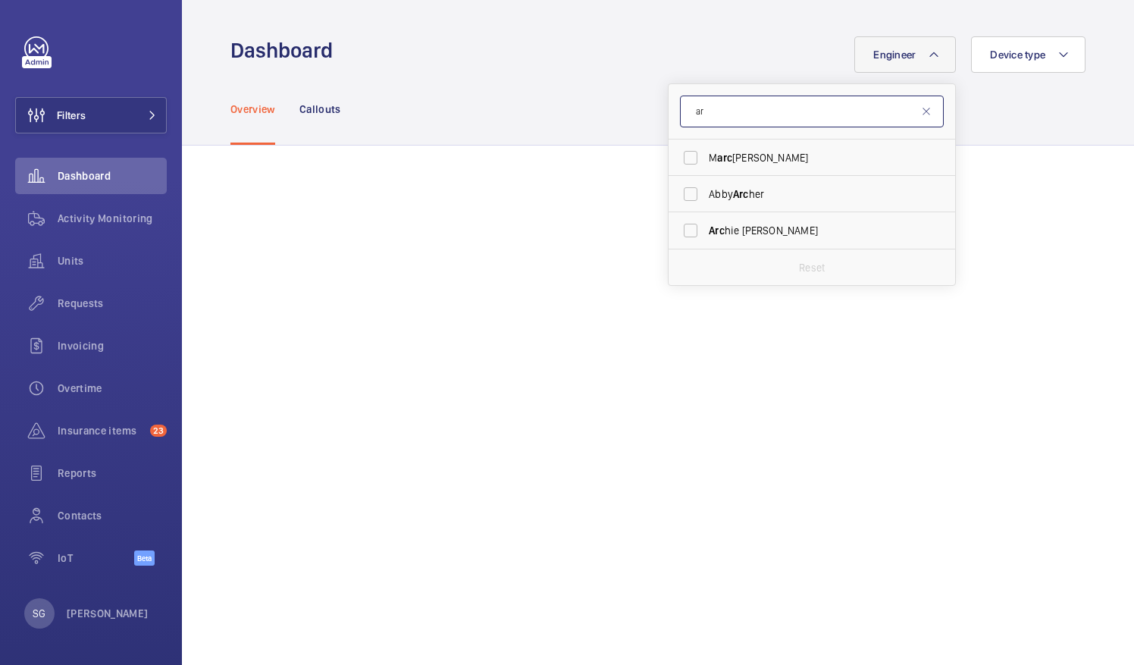
type input "a"
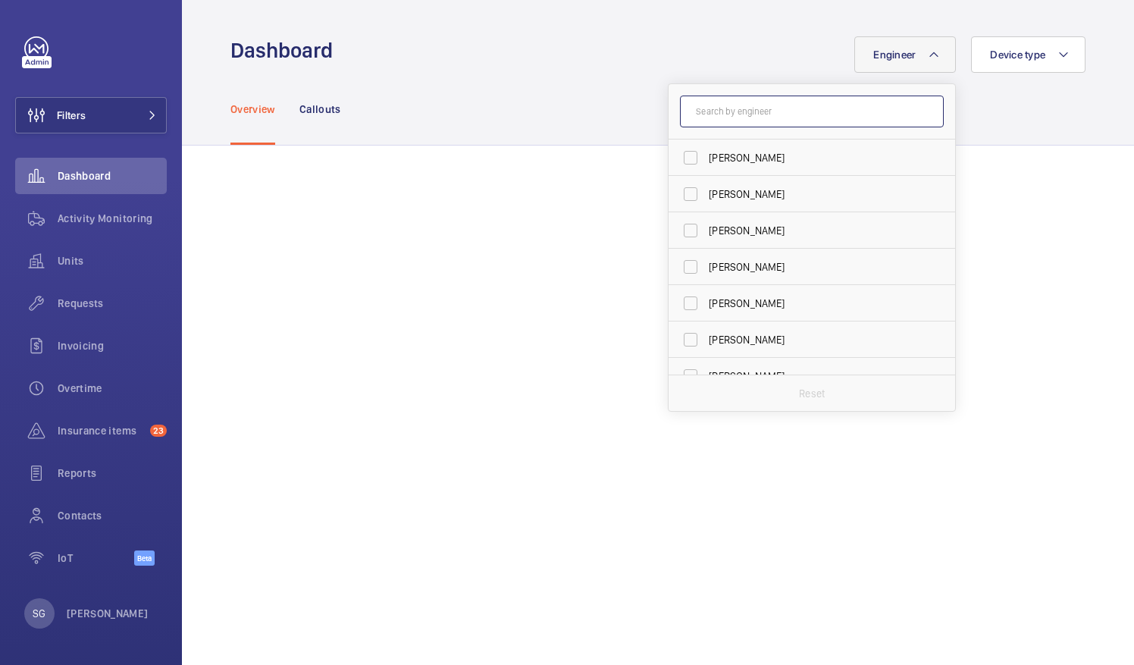
type input "h"
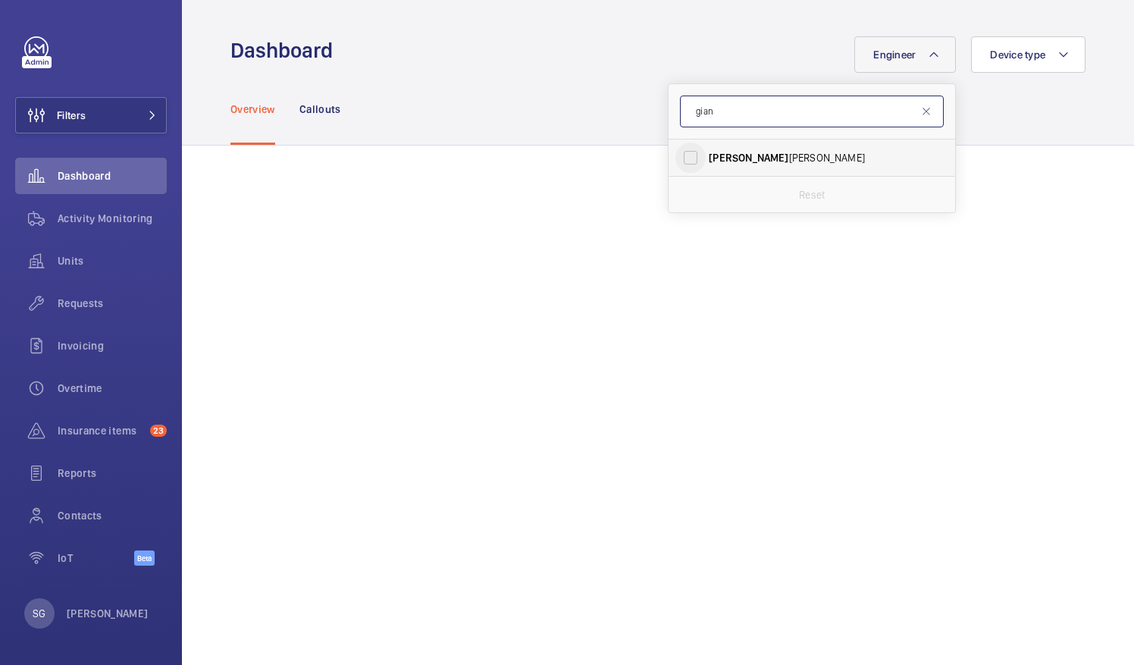
type input "gian"
click at [677, 162] on input "[PERSON_NAME]" at bounding box center [690, 157] width 30 height 30
click at [680, 157] on input "[PERSON_NAME]" at bounding box center [690, 157] width 30 height 30
checkbox input "false"
click at [753, 103] on input "gian" at bounding box center [812, 111] width 264 height 32
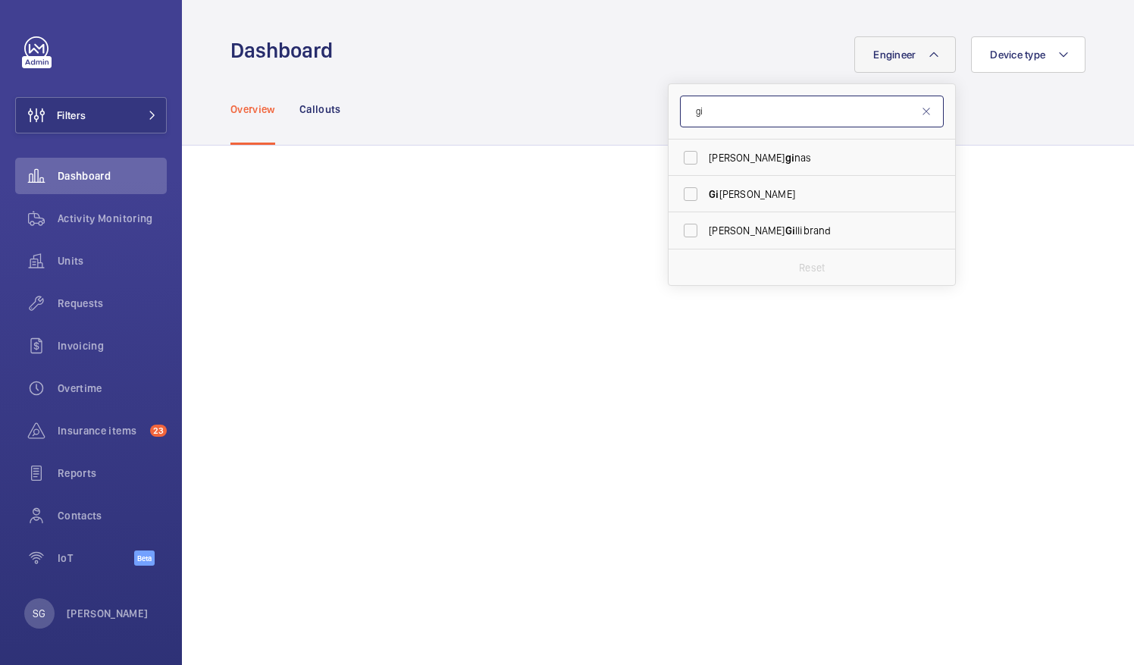
type input "g"
type input "[PERSON_NAME]"
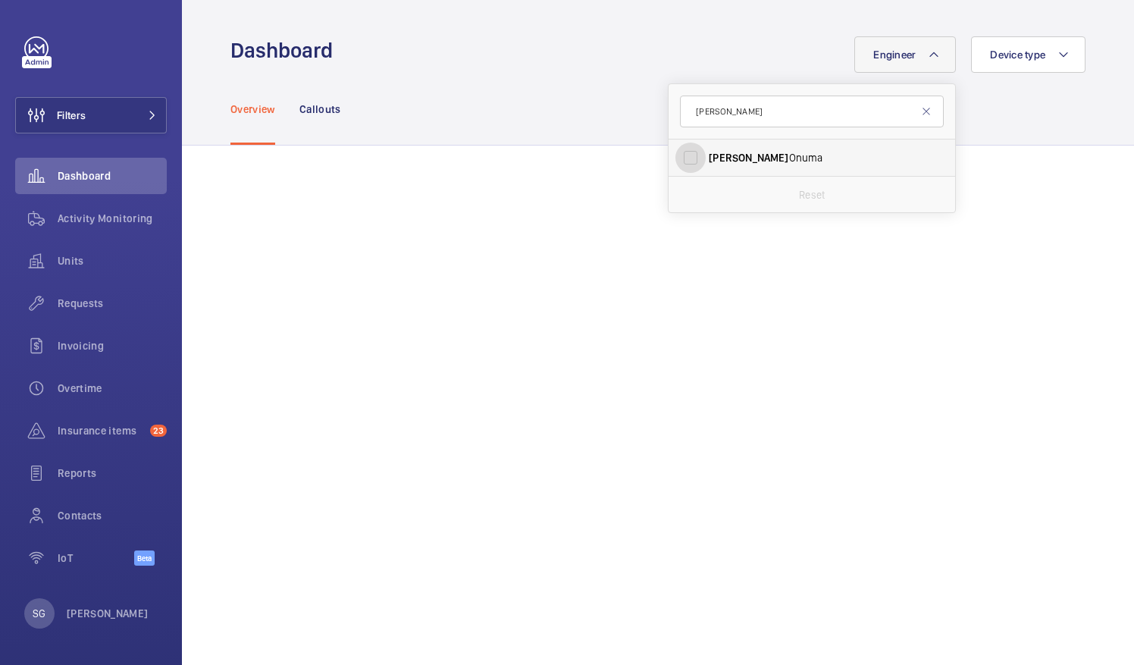
click at [686, 158] on input "[PERSON_NAME]" at bounding box center [690, 157] width 30 height 30
click at [681, 155] on input "[PERSON_NAME]" at bounding box center [690, 157] width 30 height 30
checkbox input "false"
click at [728, 102] on input "[PERSON_NAME]" at bounding box center [812, 111] width 264 height 32
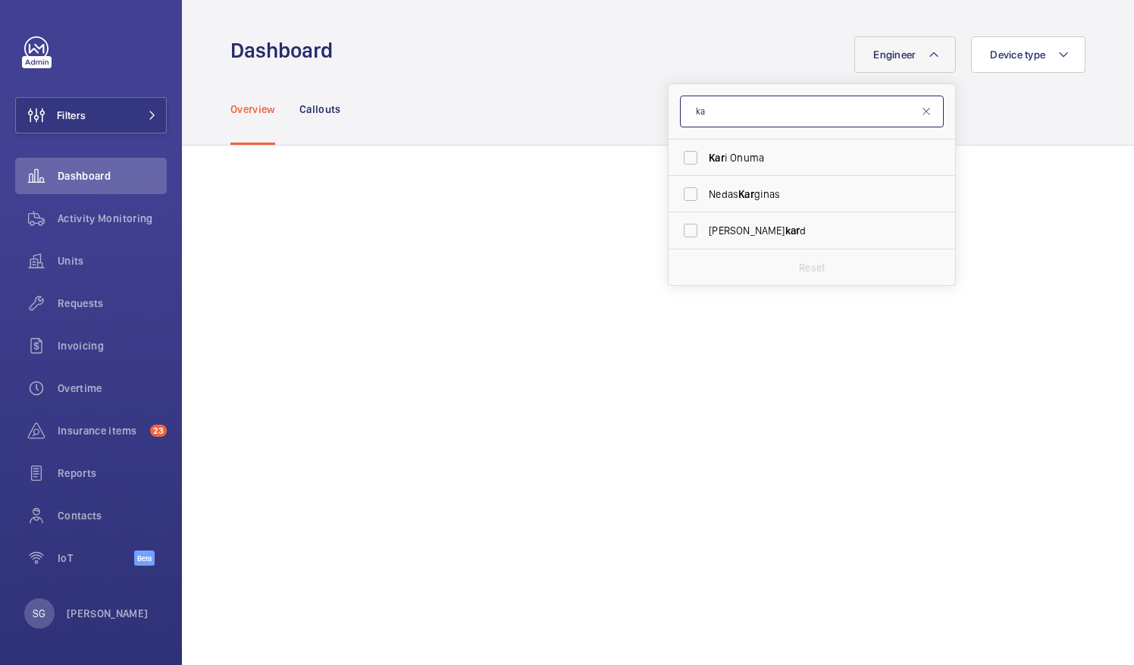
type input "k"
type input "mark"
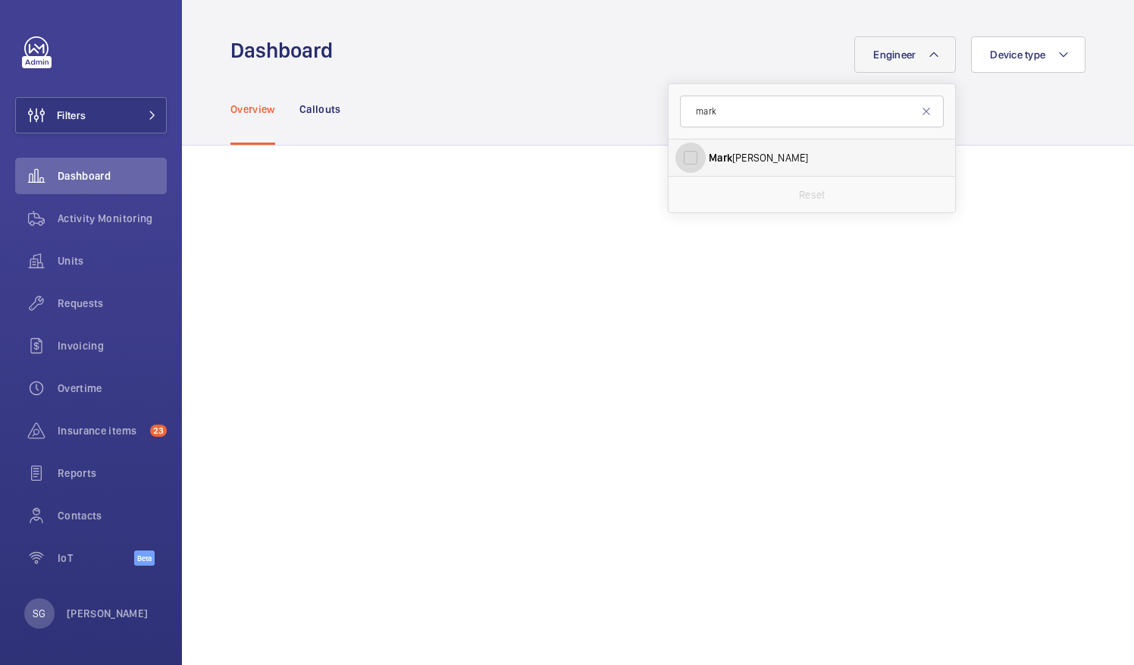
click at [689, 155] on input "[PERSON_NAME]" at bounding box center [690, 157] width 30 height 30
click at [678, 154] on input "[PERSON_NAME]" at bounding box center [690, 157] width 30 height 30
checkbox input "false"
click at [732, 114] on input "mark" at bounding box center [812, 111] width 264 height 32
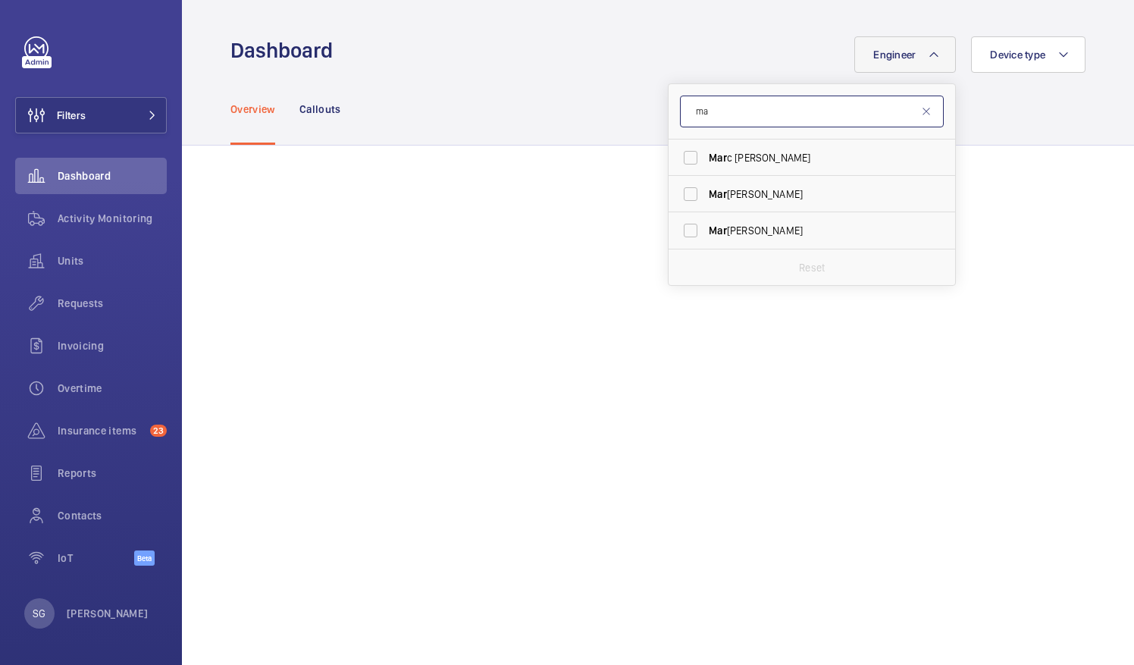
type input "m"
type input "[PERSON_NAME]"
click at [675, 223] on input "[PERSON_NAME]" at bounding box center [690, 230] width 30 height 30
checkbox input "true"
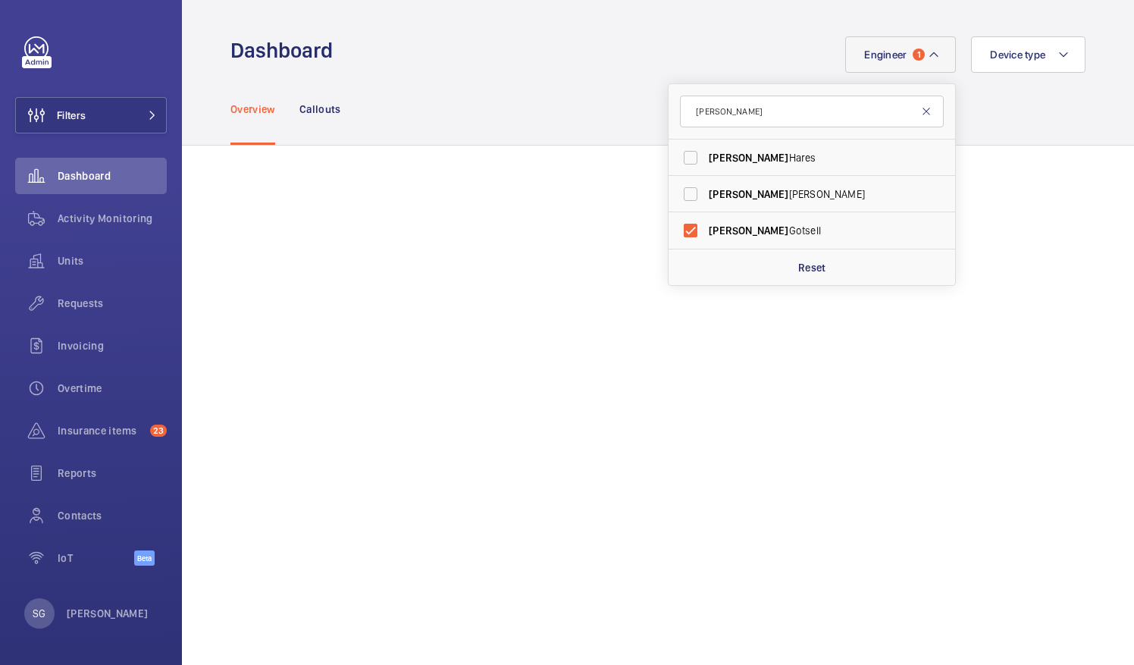
click at [920, 109] on mat-icon at bounding box center [926, 111] width 12 height 12
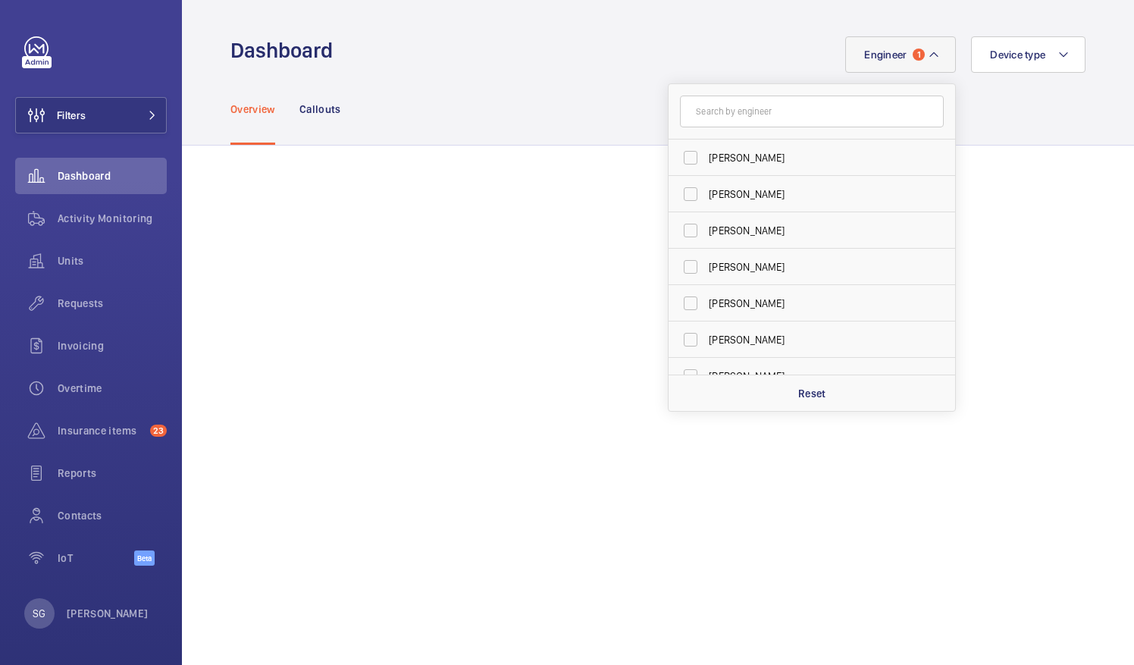
click at [1038, 140] on div "Overview Callouts" at bounding box center [657, 109] width 855 height 72
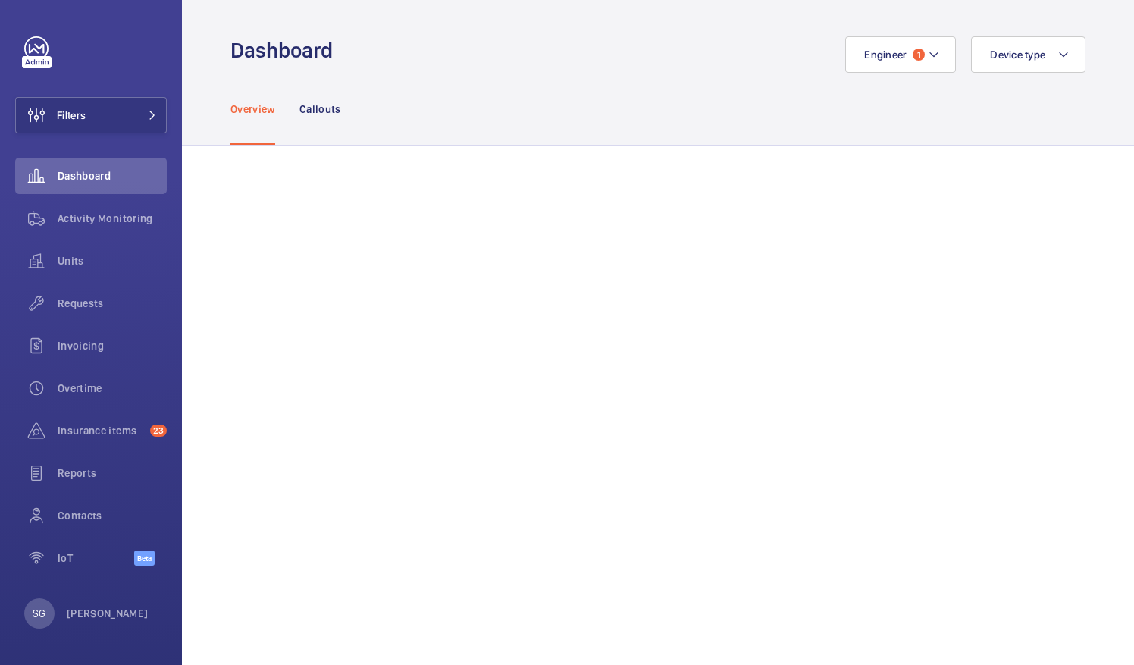
scroll to position [271, 0]
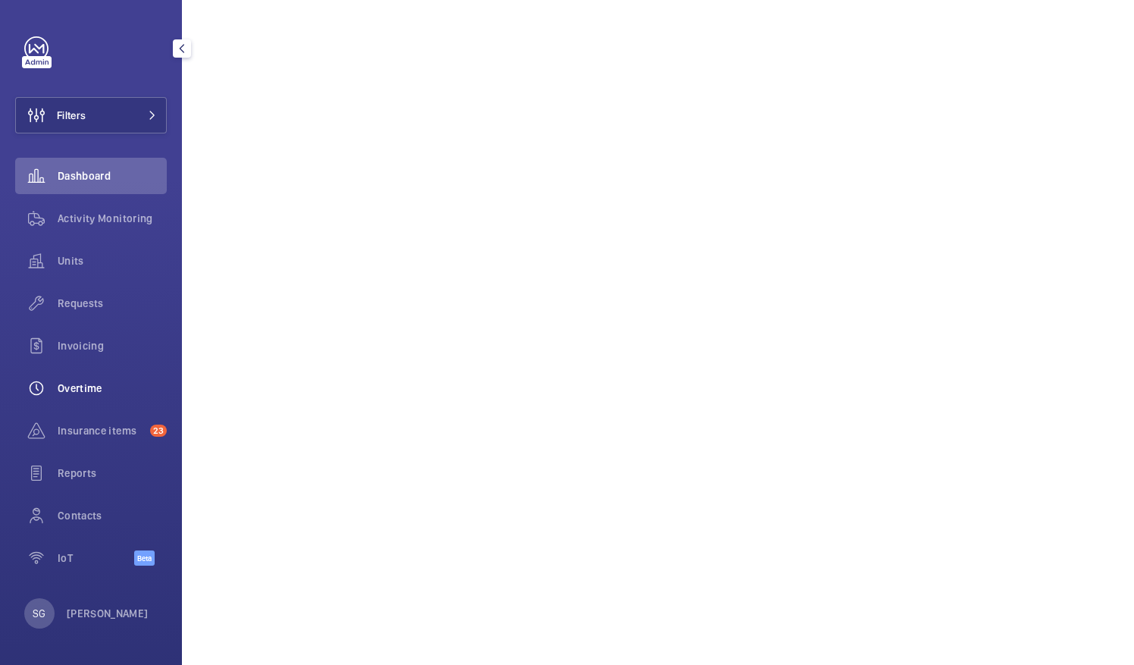
click at [76, 383] on span "Overtime" at bounding box center [112, 387] width 109 height 15
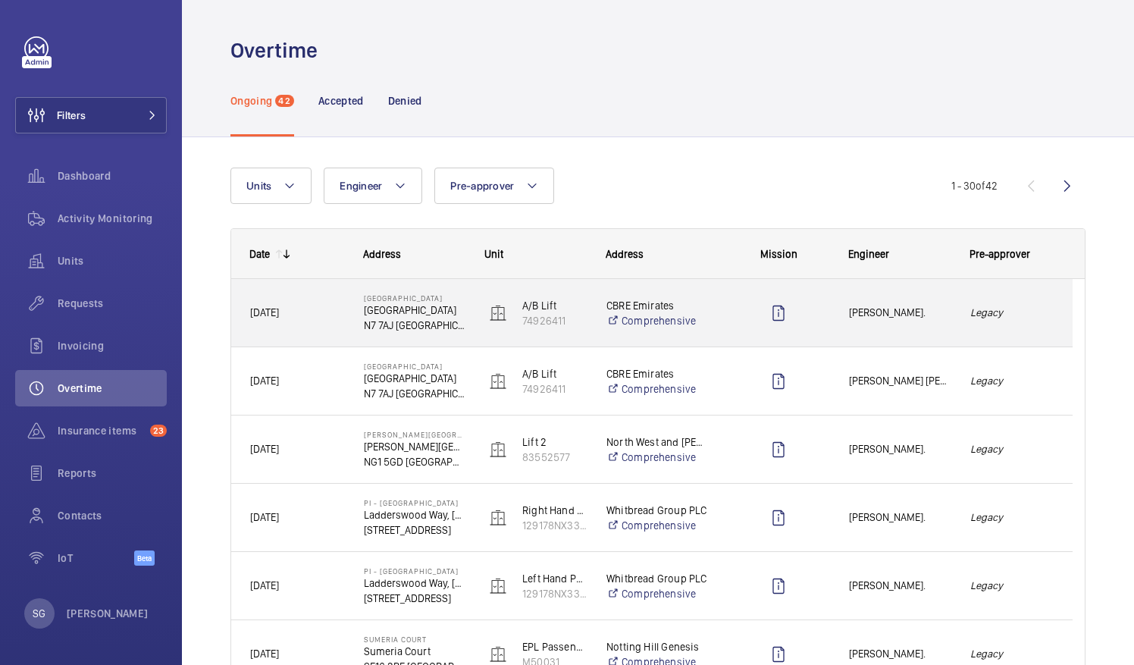
click at [925, 314] on span "[PERSON_NAME]." at bounding box center [900, 312] width 102 height 17
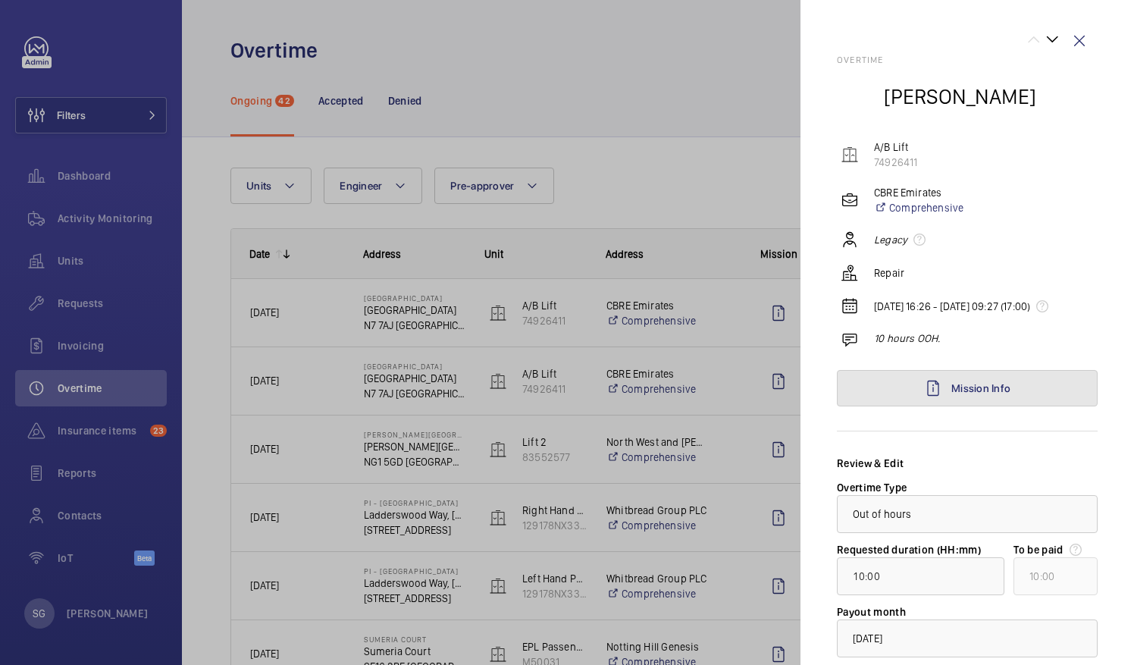
click at [926, 397] on mat-icon at bounding box center [933, 388] width 18 height 18
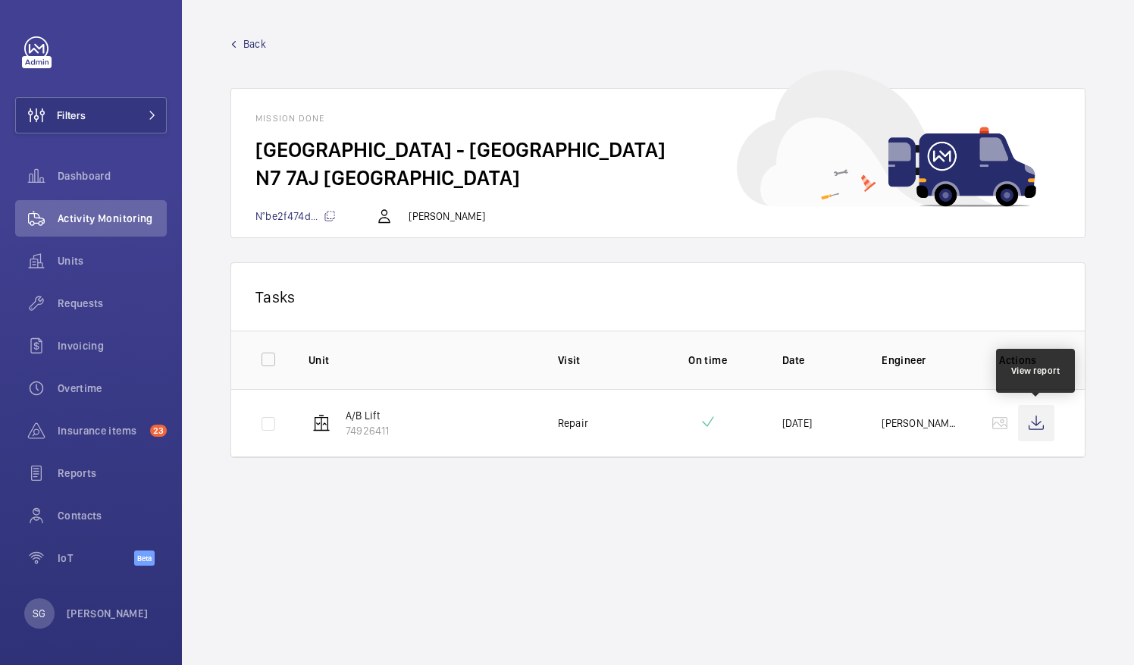
click at [1035, 423] on wm-front-icon-button at bounding box center [1036, 423] width 36 height 36
click at [260, 39] on span "Back" at bounding box center [254, 43] width 23 height 15
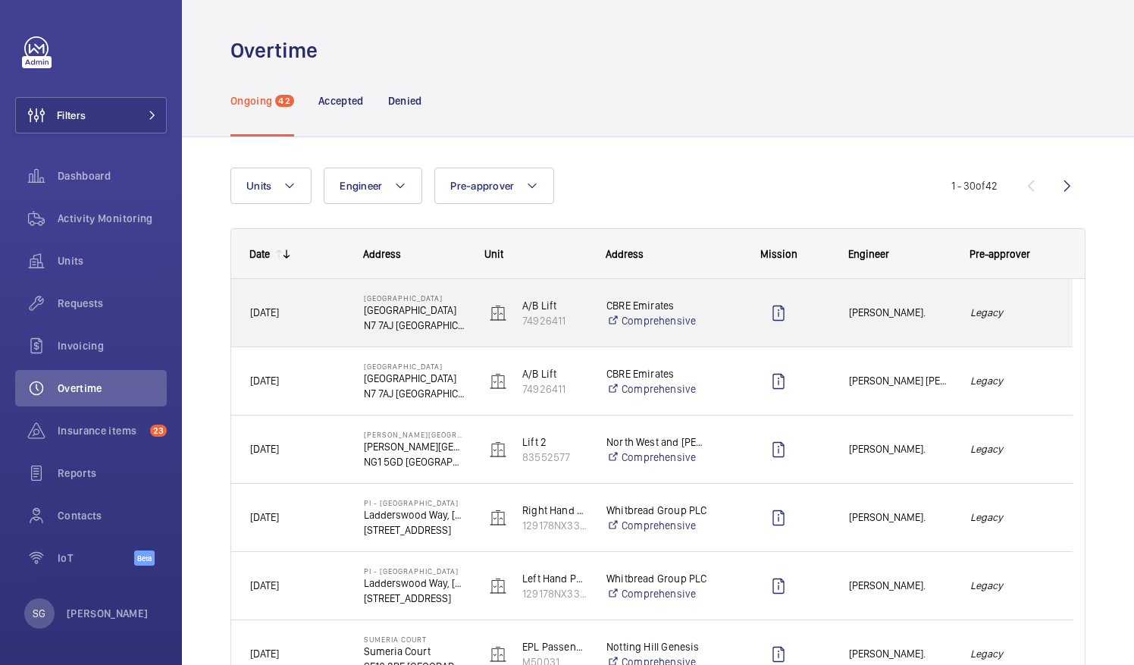
click at [1040, 309] on em "Legacy" at bounding box center [1011, 312] width 83 height 17
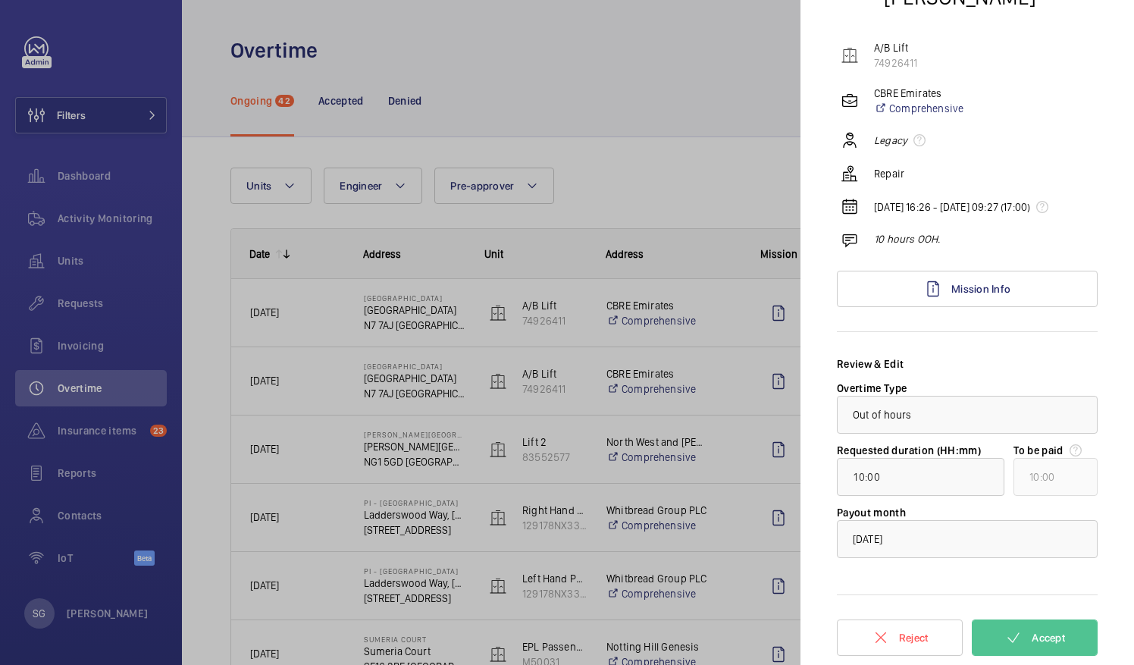
scroll to position [111, 0]
click at [1059, 635] on button "Accept" at bounding box center [1035, 637] width 126 height 36
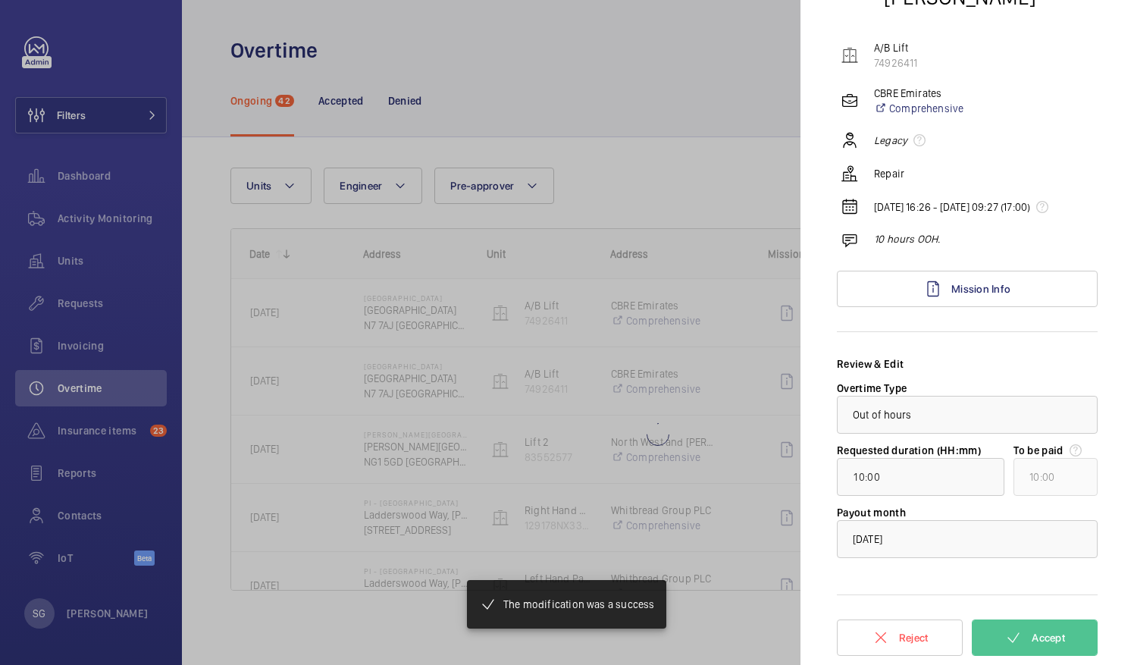
click at [710, 66] on div at bounding box center [567, 332] width 1134 height 665
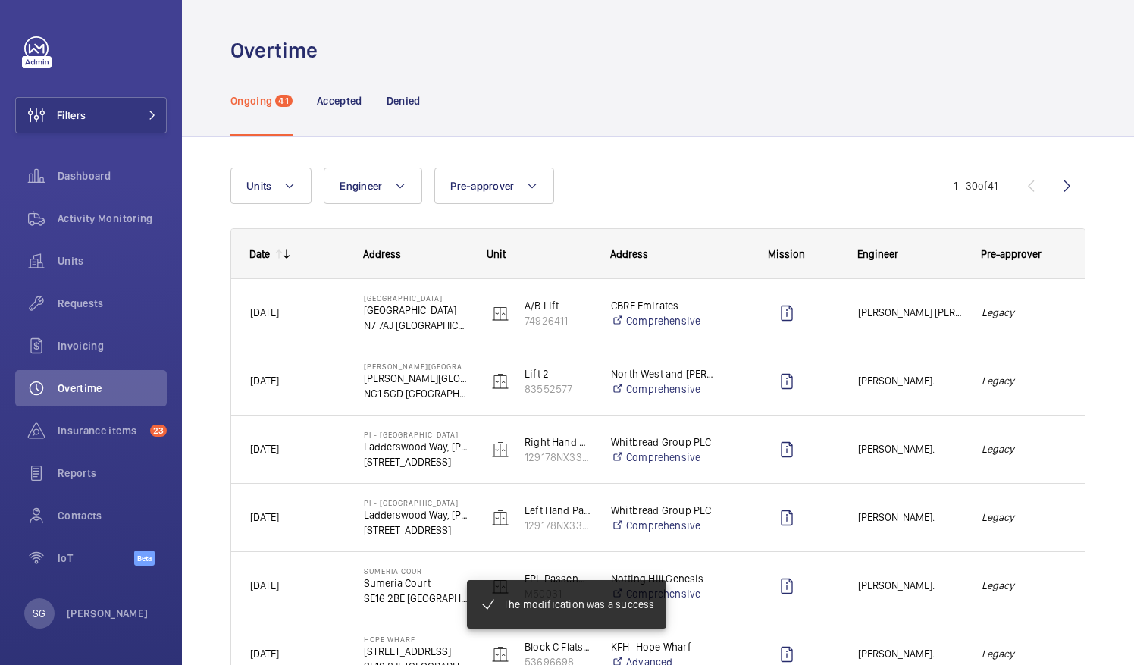
scroll to position [0, 0]
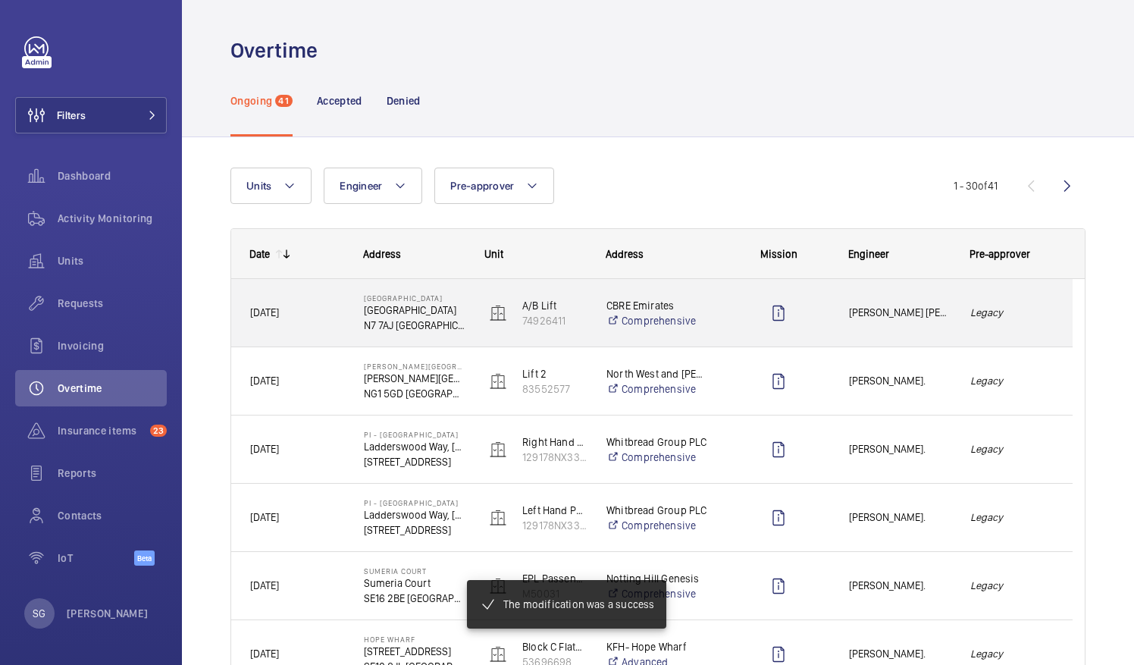
click at [950, 325] on div "[PERSON_NAME] [PERSON_NAME]." at bounding box center [891, 313] width 120 height 48
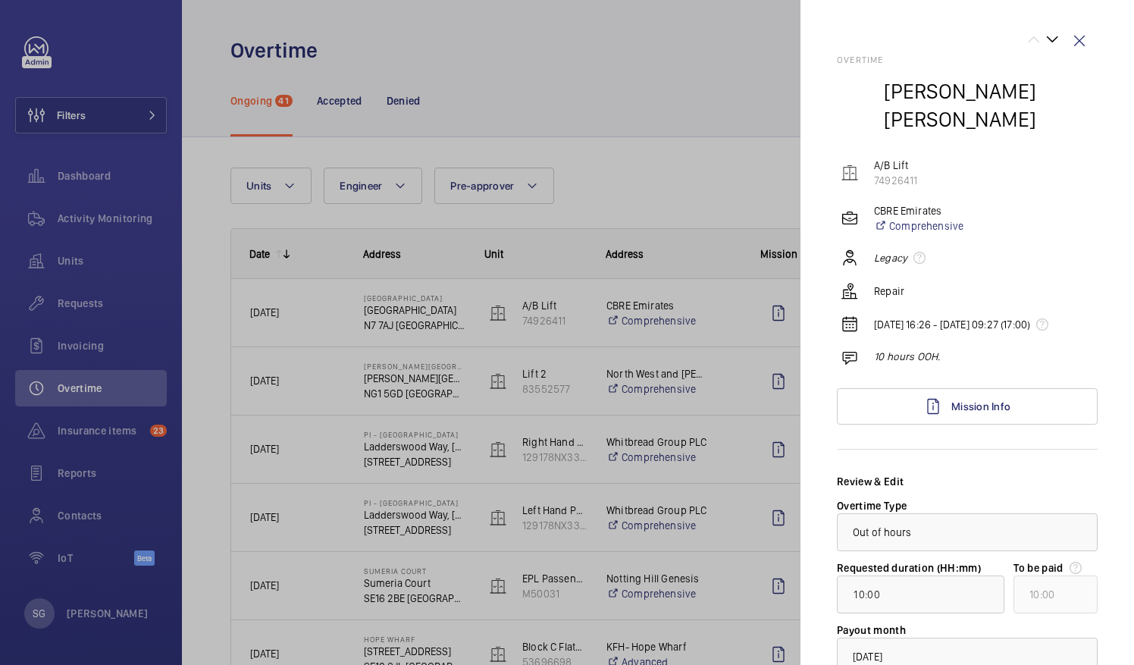
scroll to position [111, 0]
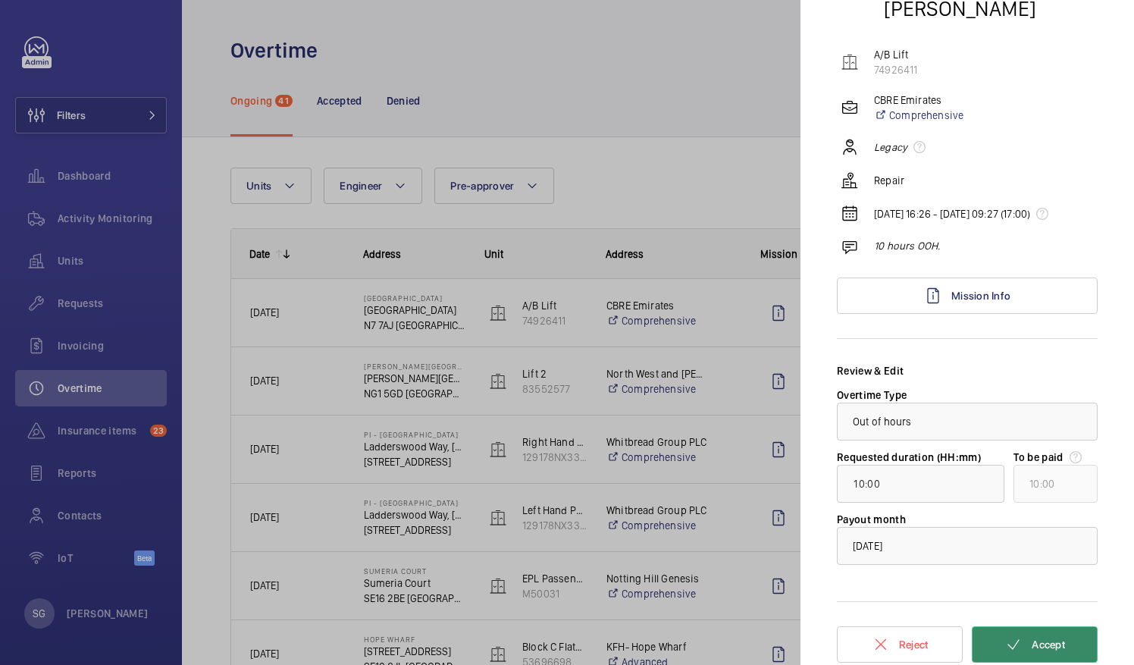
click at [1046, 629] on button "Accept" at bounding box center [1035, 644] width 126 height 36
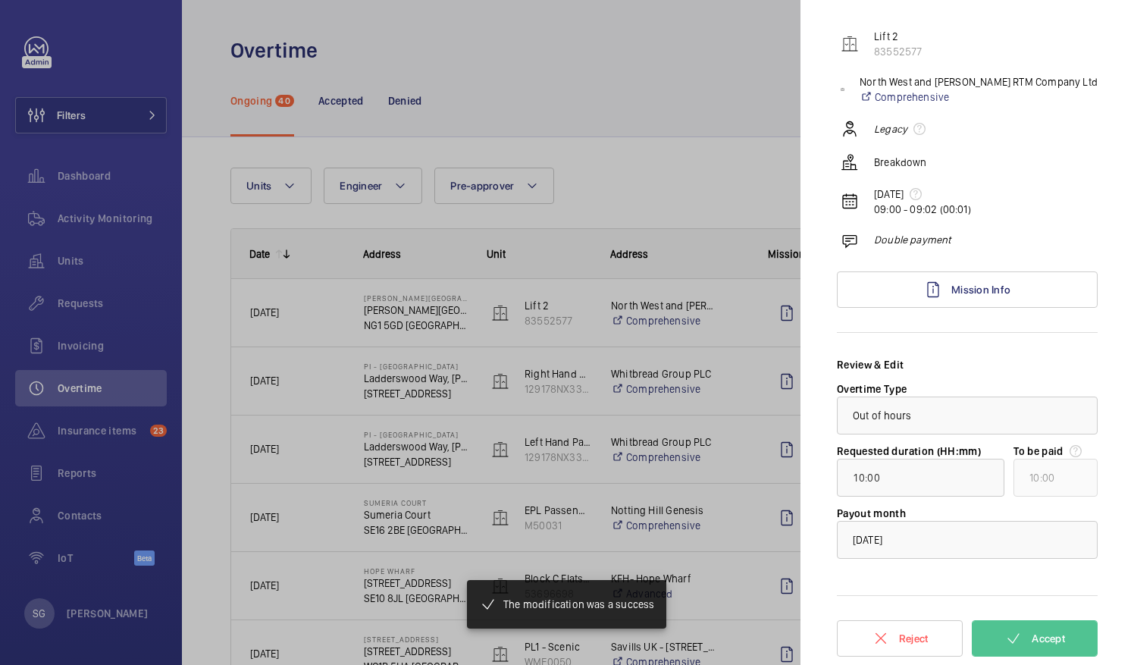
click at [731, 45] on div at bounding box center [567, 332] width 1134 height 665
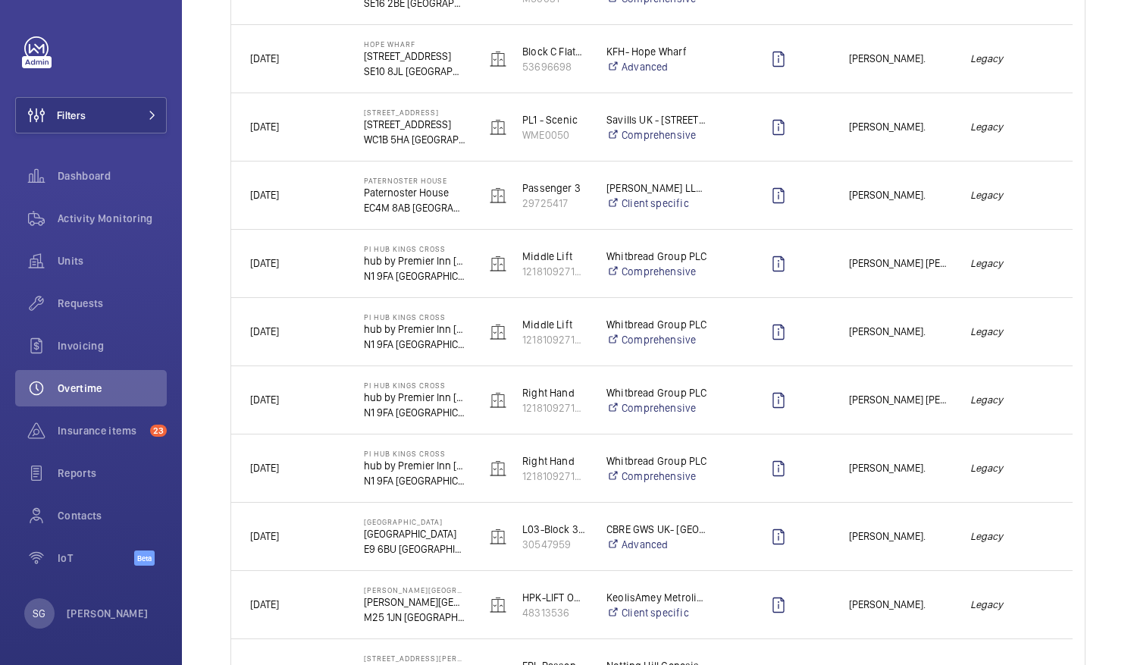
scroll to position [543, 0]
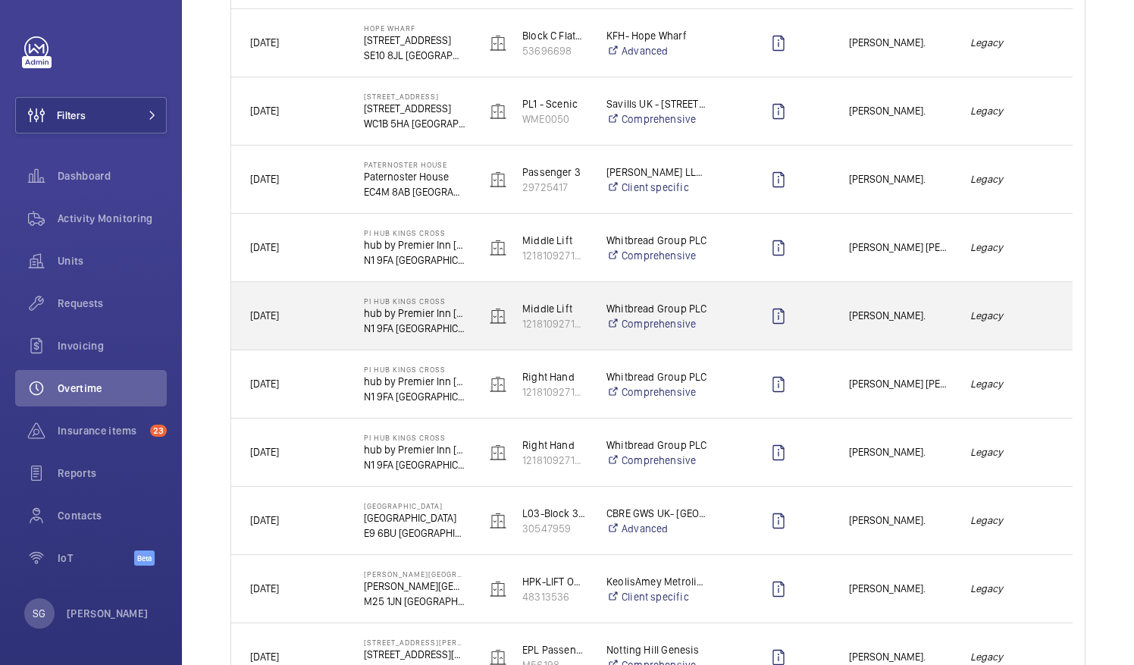
click at [956, 319] on div "Legacy" at bounding box center [1012, 316] width 120 height 48
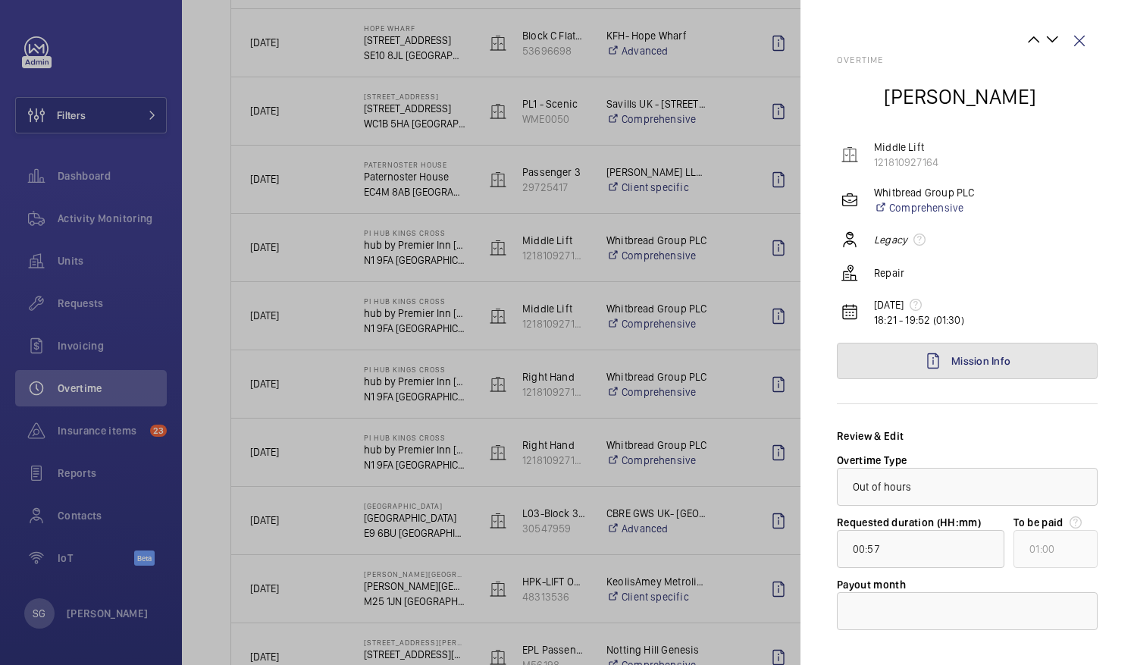
click at [1025, 353] on link "Mission Info" at bounding box center [967, 361] width 261 height 36
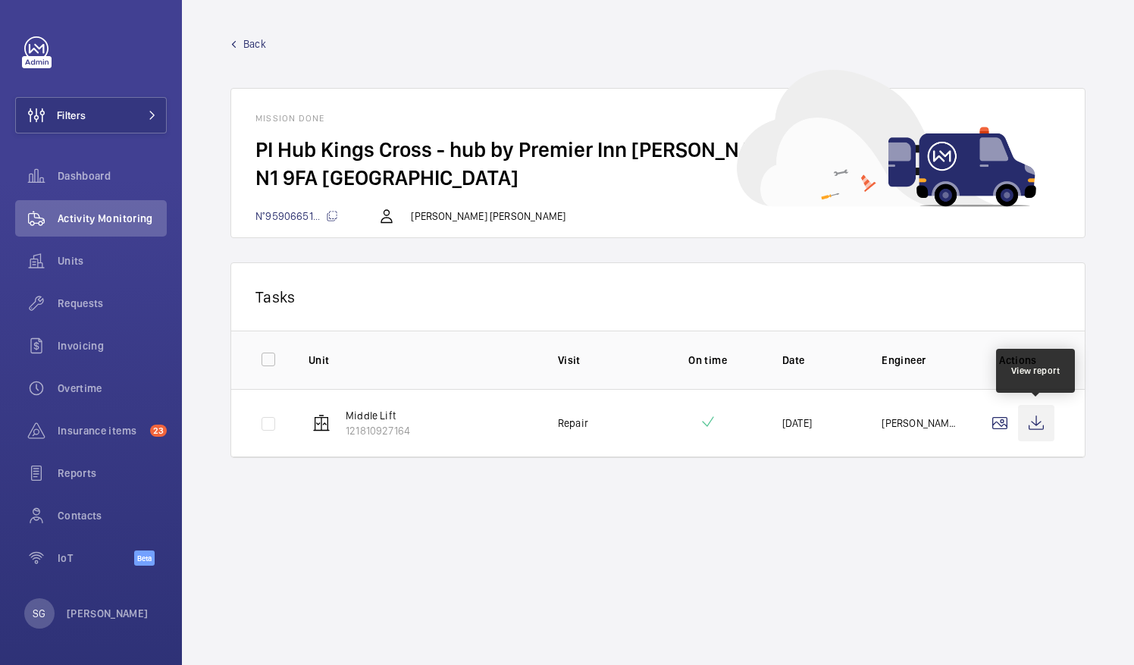
click at [1037, 423] on wm-front-icon-button at bounding box center [1036, 423] width 36 height 36
click at [256, 43] on span "Back" at bounding box center [254, 43] width 23 height 15
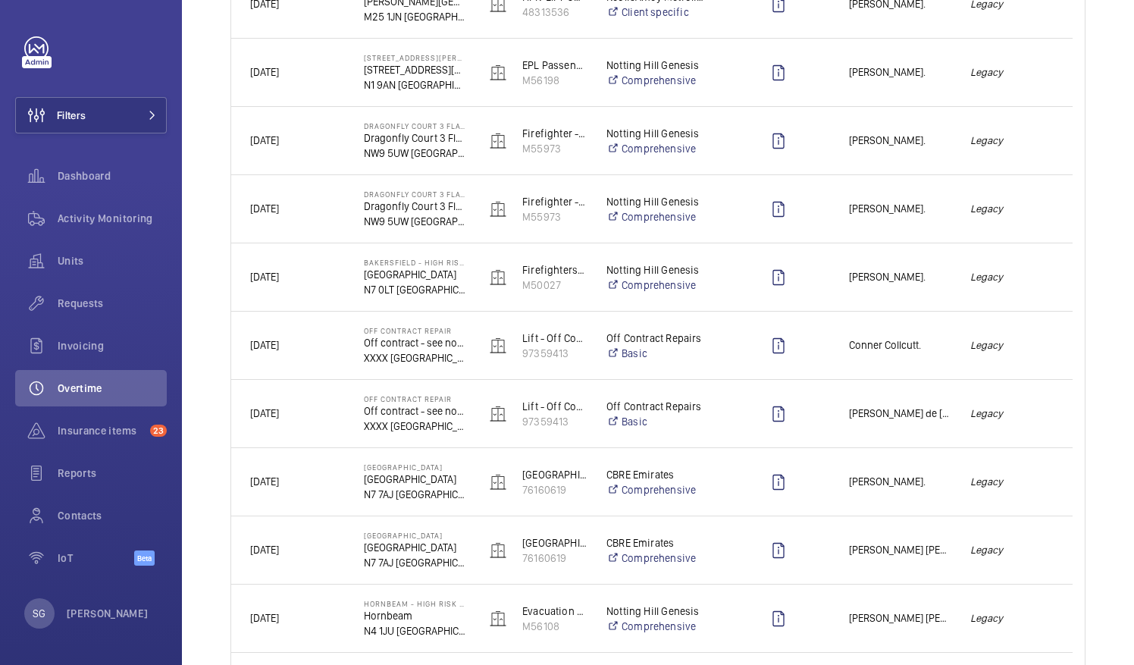
scroll to position [1129, 0]
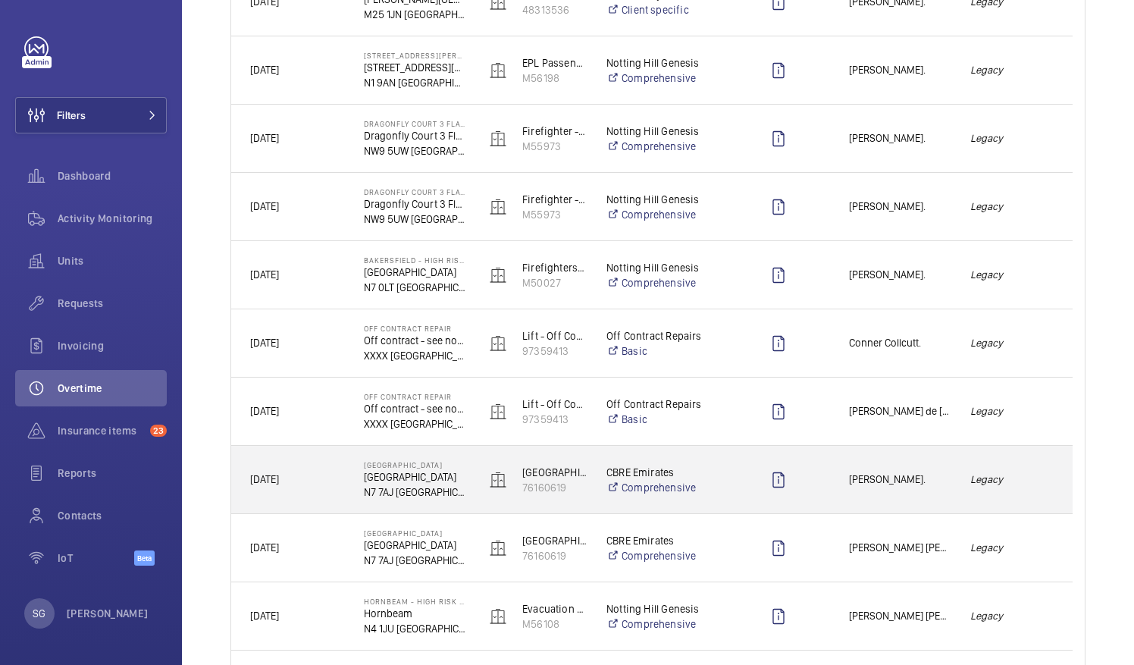
click at [941, 471] on span "[PERSON_NAME]." at bounding box center [900, 479] width 102 height 17
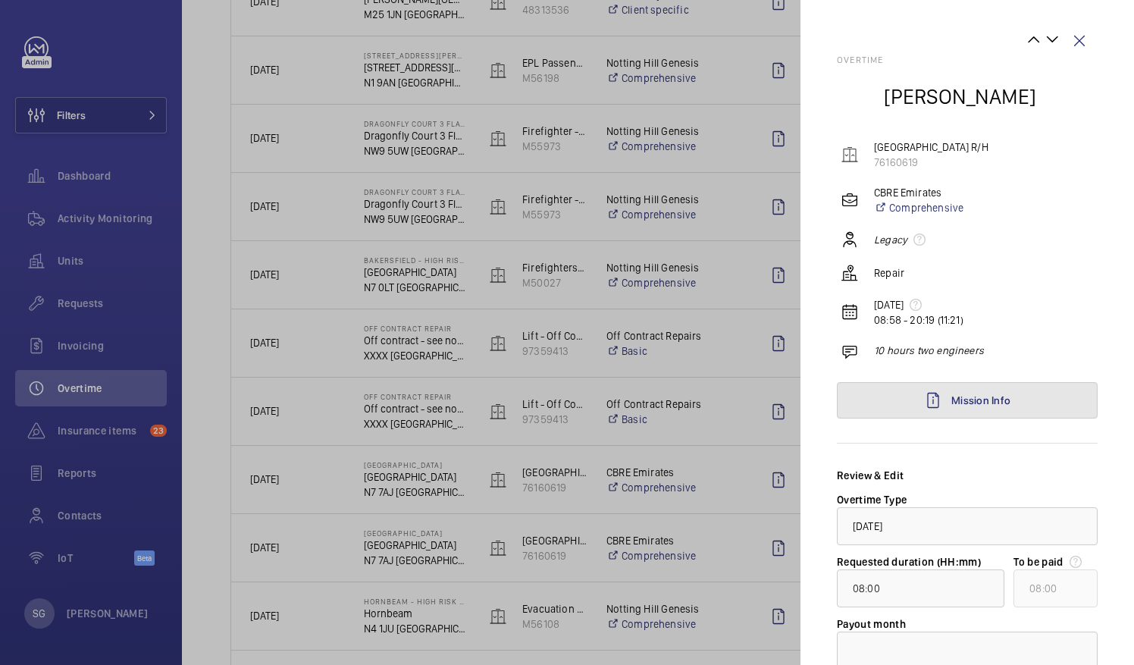
click at [988, 391] on link "Mission Info" at bounding box center [967, 400] width 261 height 36
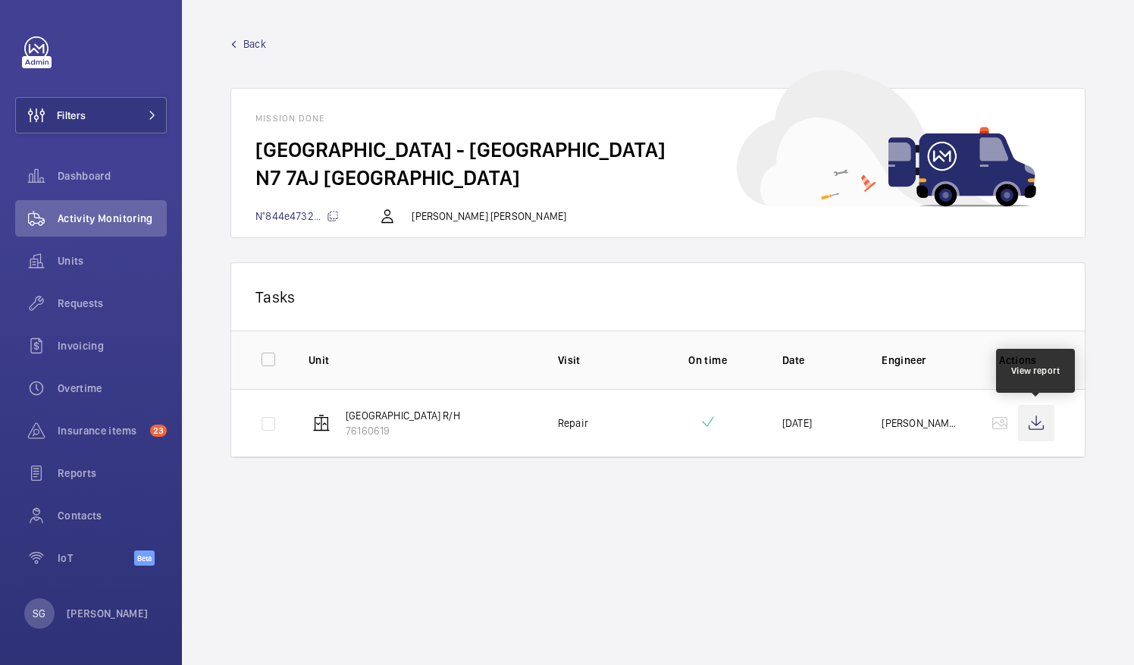
click at [1049, 424] on wm-front-icon-button at bounding box center [1036, 423] width 36 height 36
